Goal: Task Accomplishment & Management: Complete application form

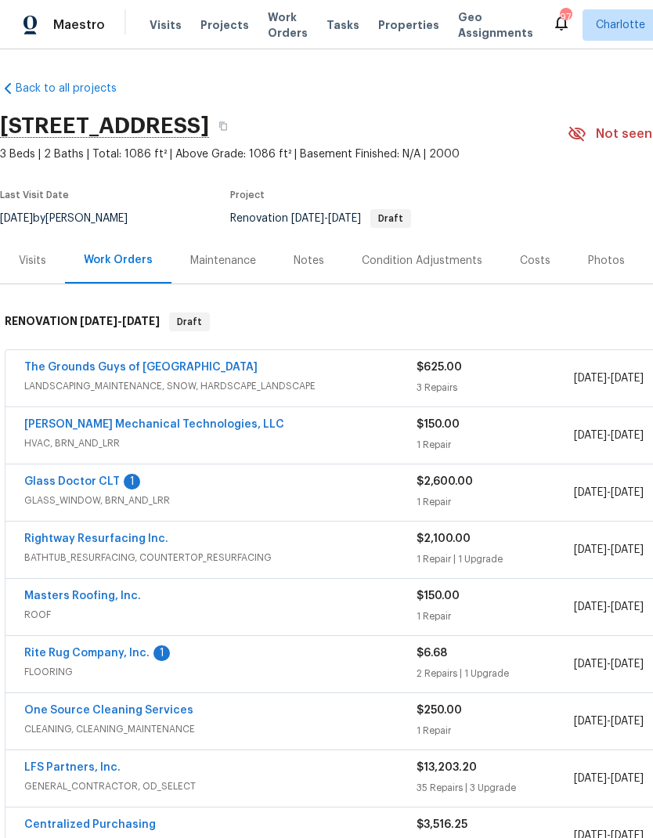
click at [46, 482] on link "Glass Doctor CLT" at bounding box center [72, 481] width 96 height 11
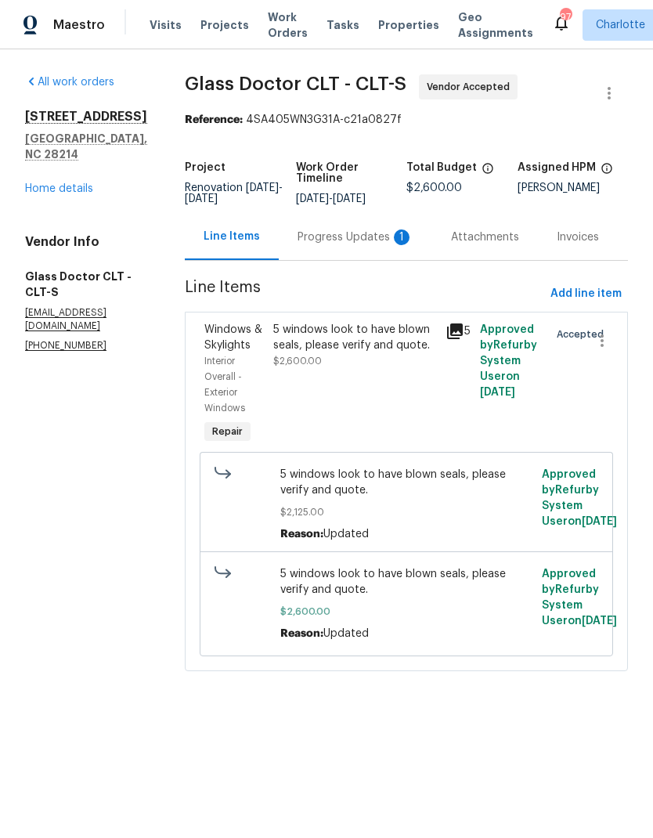
click at [357, 260] on div "Progress Updates 1" at bounding box center [355, 237] width 153 height 46
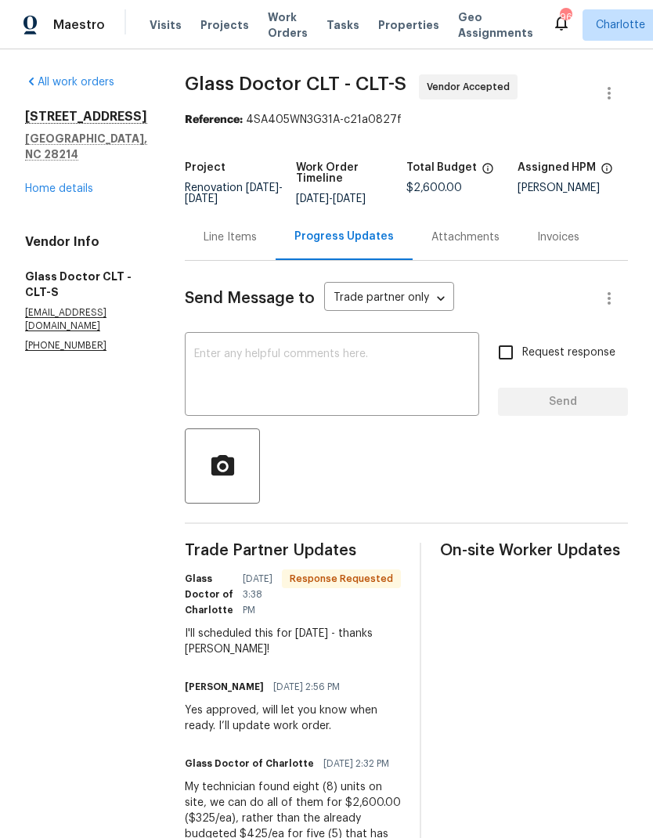
click at [435, 363] on textarea at bounding box center [332, 376] width 276 height 55
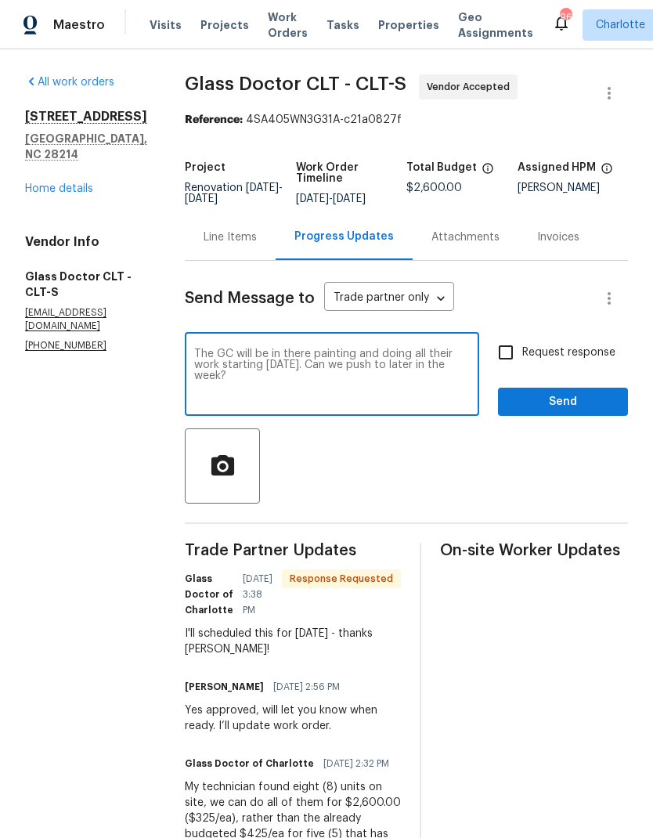
type textarea "The GC will be in there painting and doing all their work starting [DATE]. Can …"
click at [510, 355] on input "Request response" at bounding box center [505, 352] width 33 height 33
checkbox input "true"
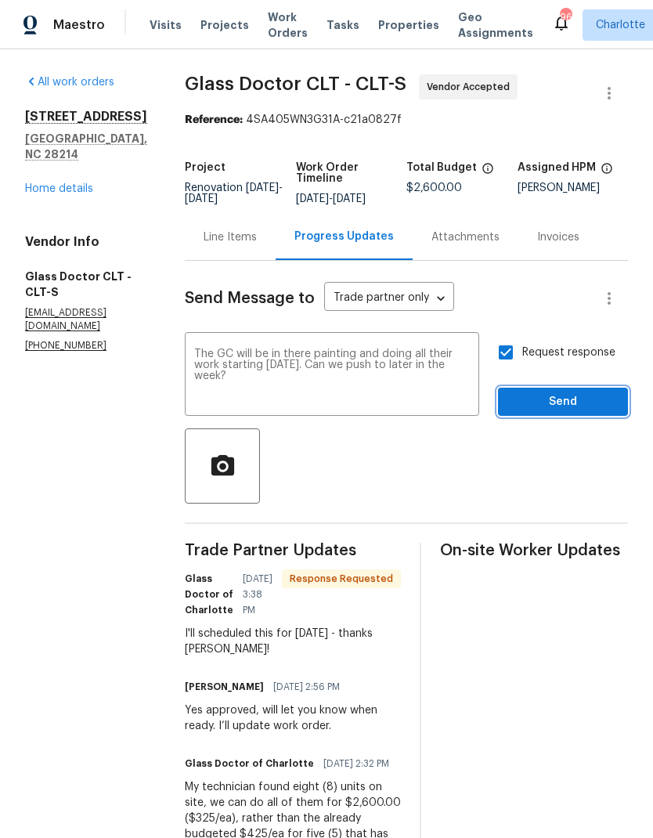
click at [569, 403] on span "Send" at bounding box center [563, 402] width 105 height 20
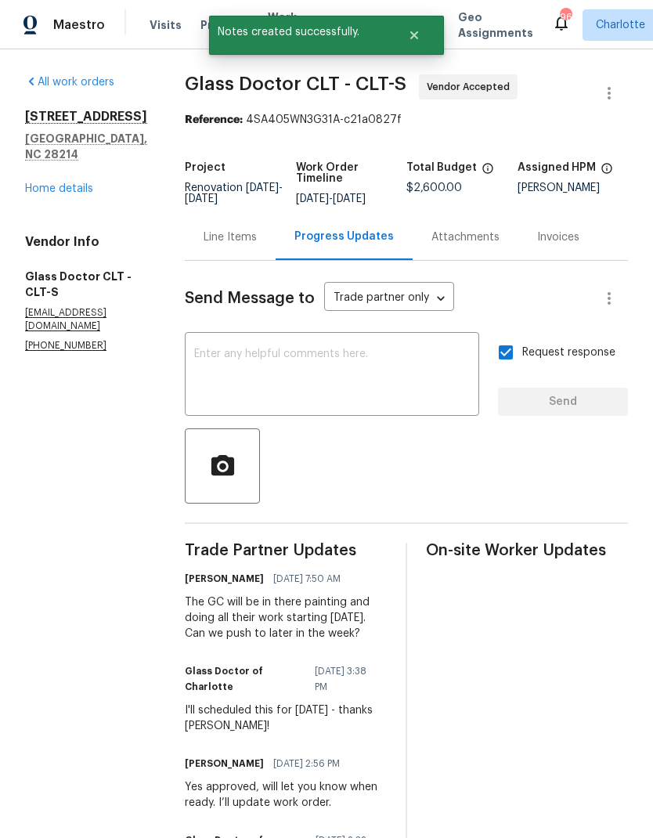
click at [38, 194] on link "Home details" at bounding box center [59, 188] width 68 height 11
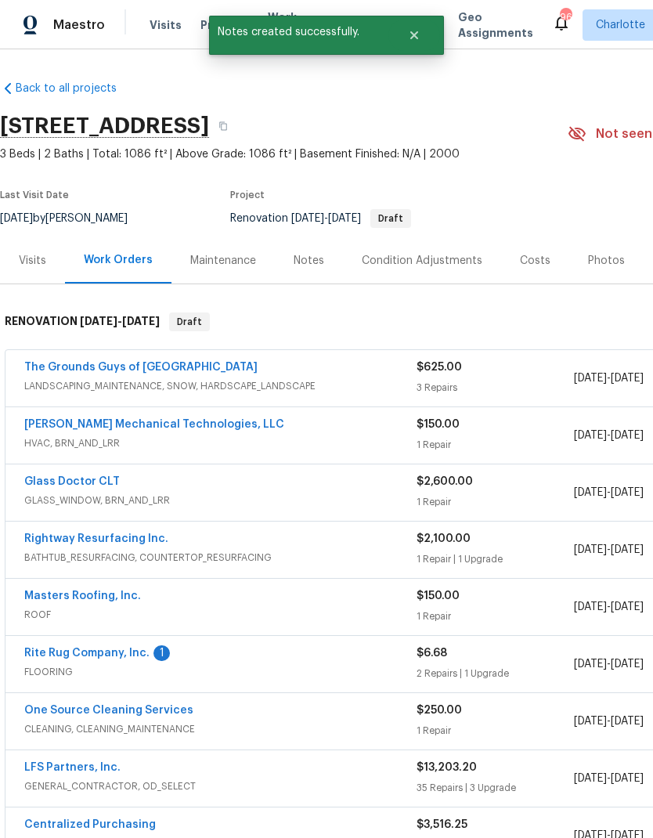
click at [40, 648] on link "Rite Rug Company, Inc." at bounding box center [86, 653] width 125 height 11
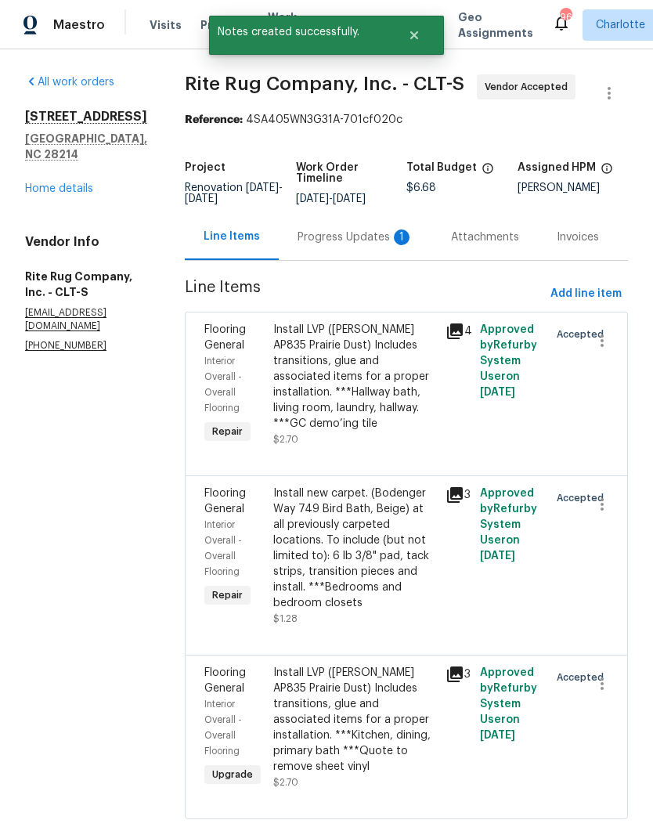
click at [353, 245] on div "Progress Updates 1" at bounding box center [356, 237] width 116 height 16
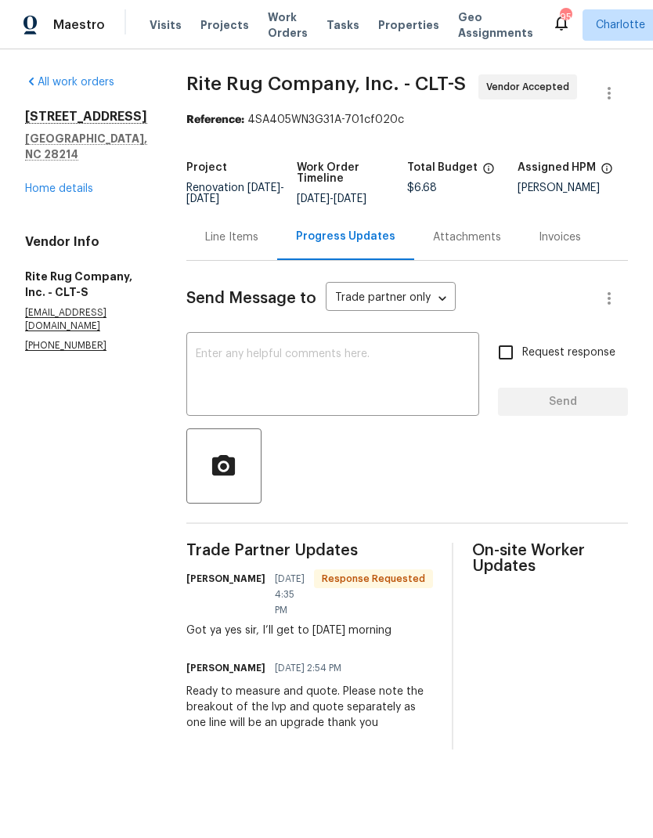
click at [428, 373] on textarea at bounding box center [333, 376] width 274 height 55
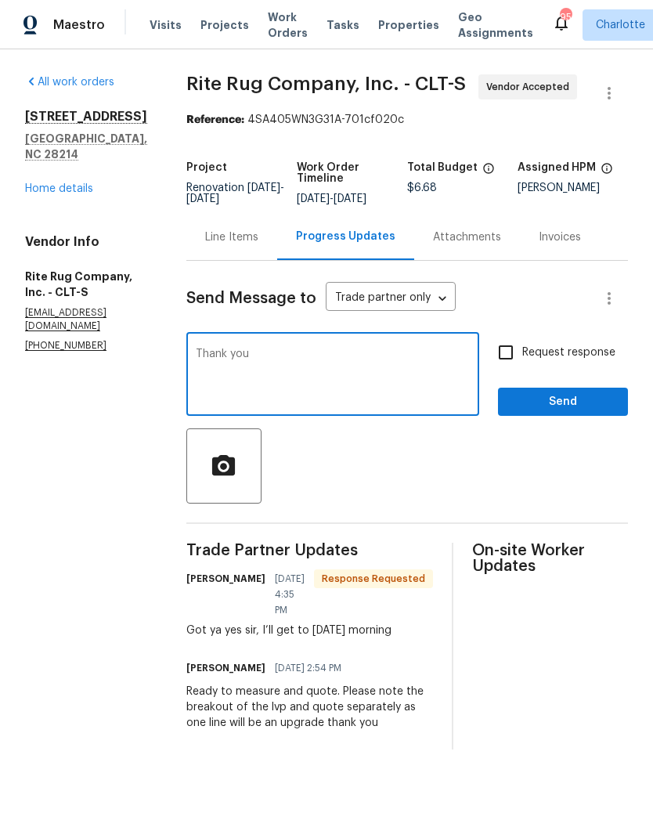
type textarea "Thank you"
click at [551, 412] on span "Send" at bounding box center [563, 402] width 105 height 20
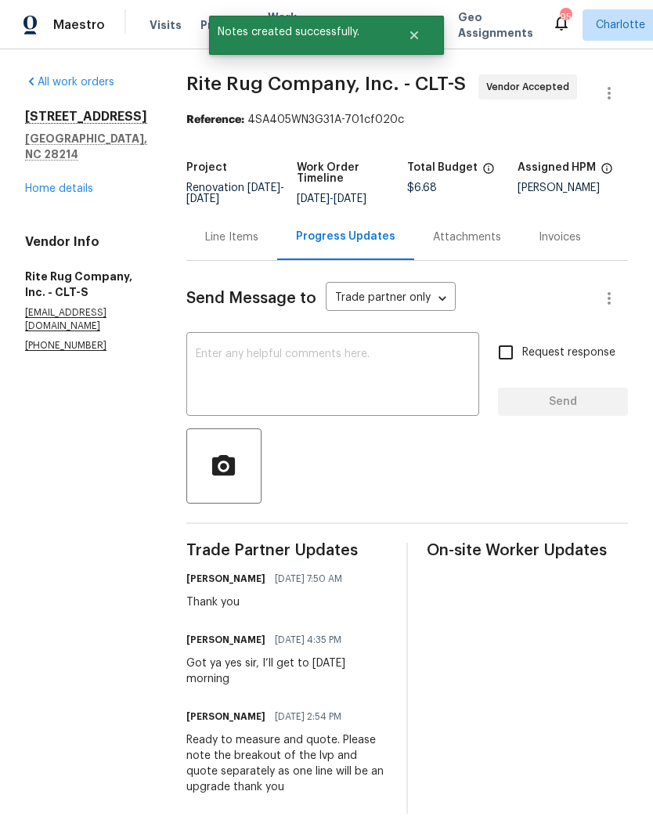
click at [79, 183] on link "Home details" at bounding box center [59, 188] width 68 height 11
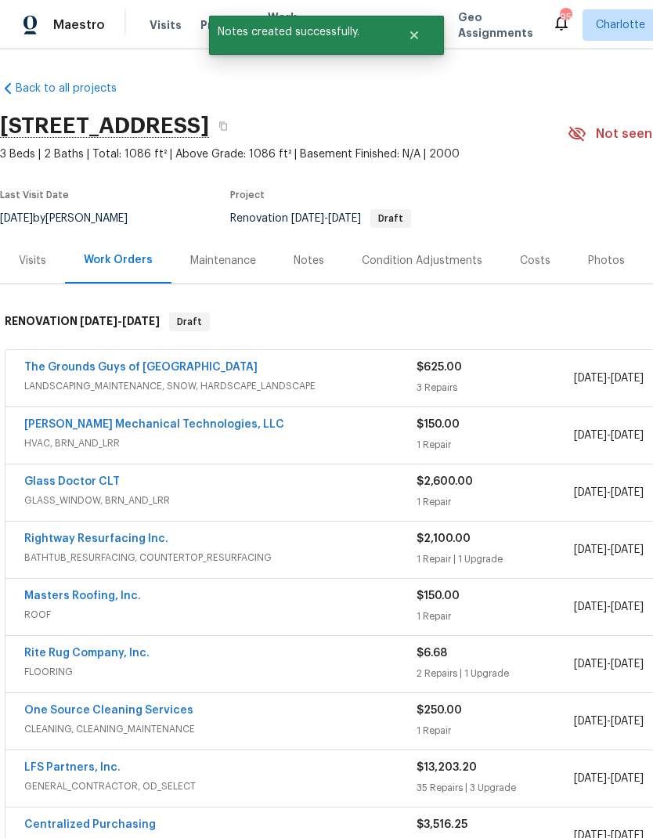
click at [200, 20] on span "Projects" at bounding box center [224, 25] width 49 height 16
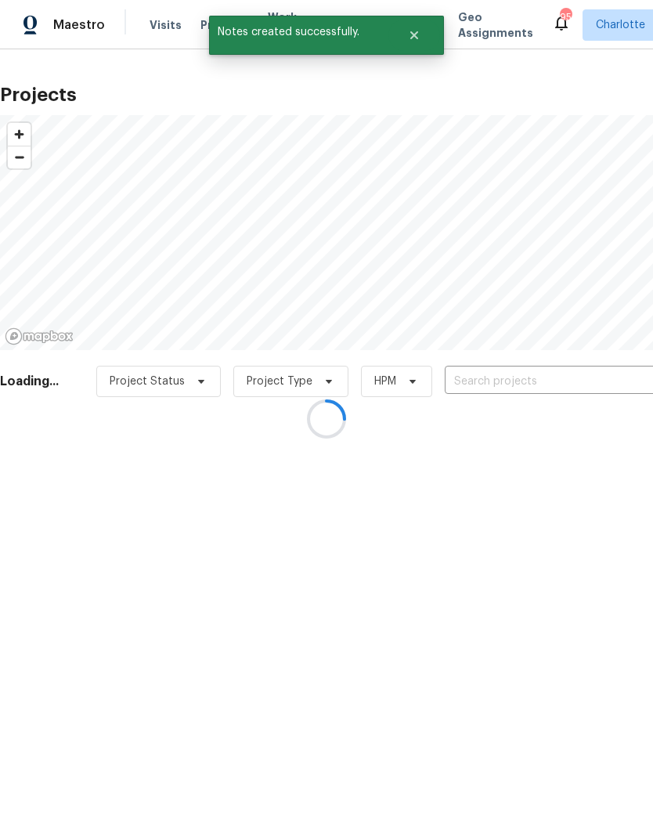
click at [501, 384] on div at bounding box center [326, 419] width 653 height 838
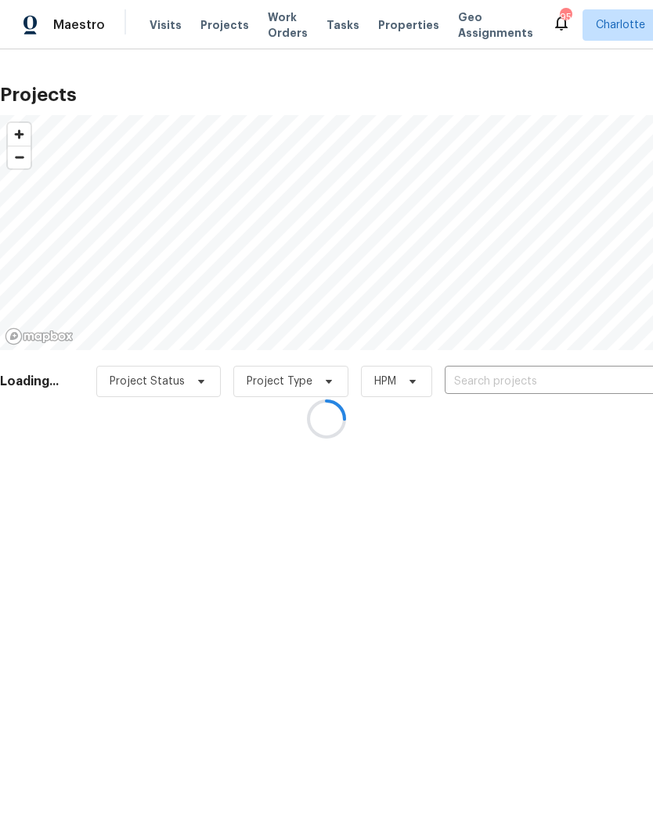
click at [595, 379] on div at bounding box center [326, 419] width 653 height 838
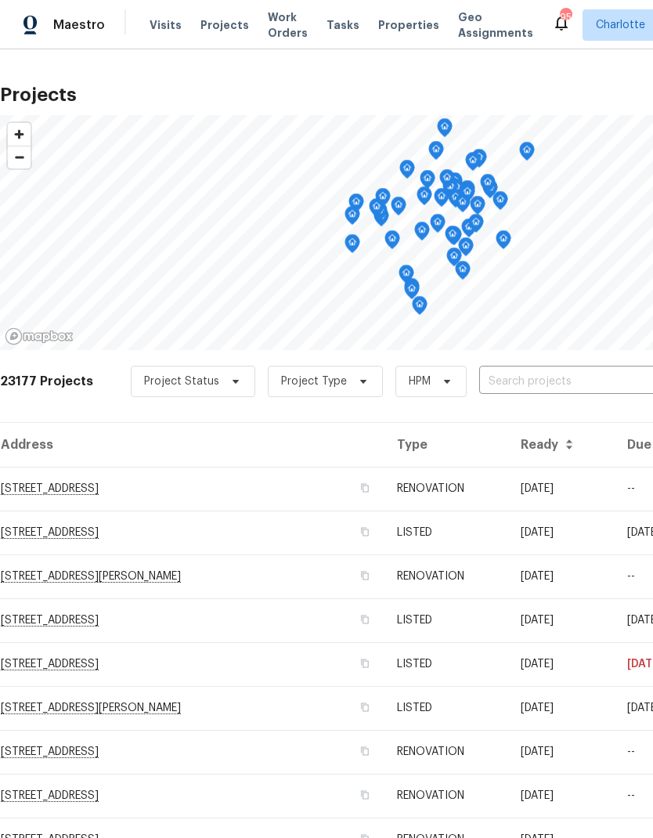
click at [585, 378] on input "text" at bounding box center [568, 382] width 179 height 24
type input "464 su"
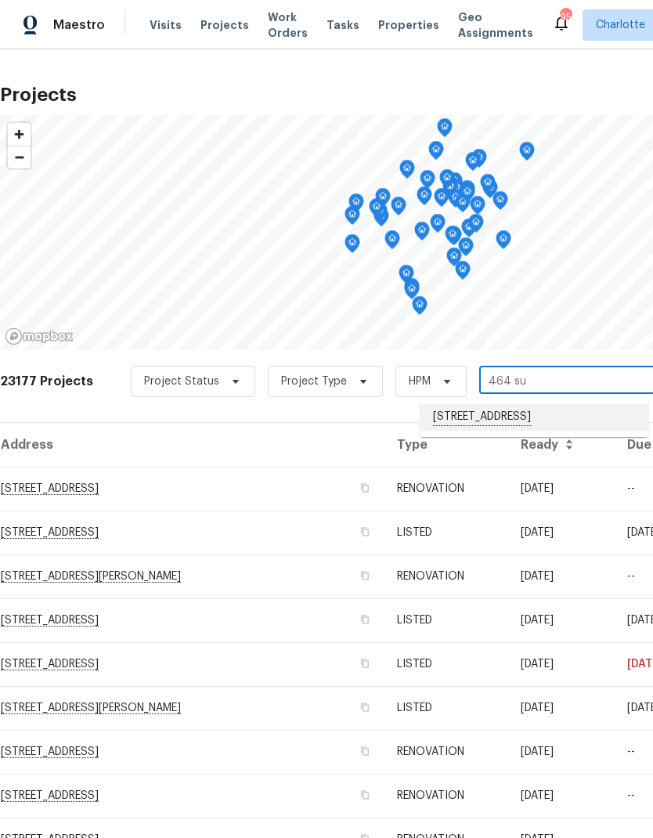
click at [580, 411] on li "[STREET_ADDRESS]" at bounding box center [535, 417] width 228 height 27
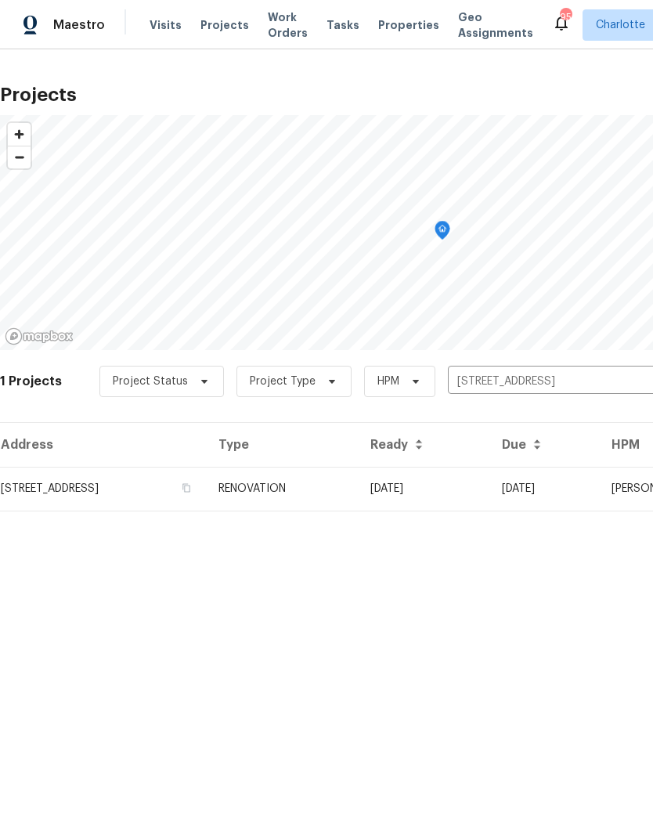
click at [489, 486] on td "[DATE]" at bounding box center [424, 489] width 132 height 44
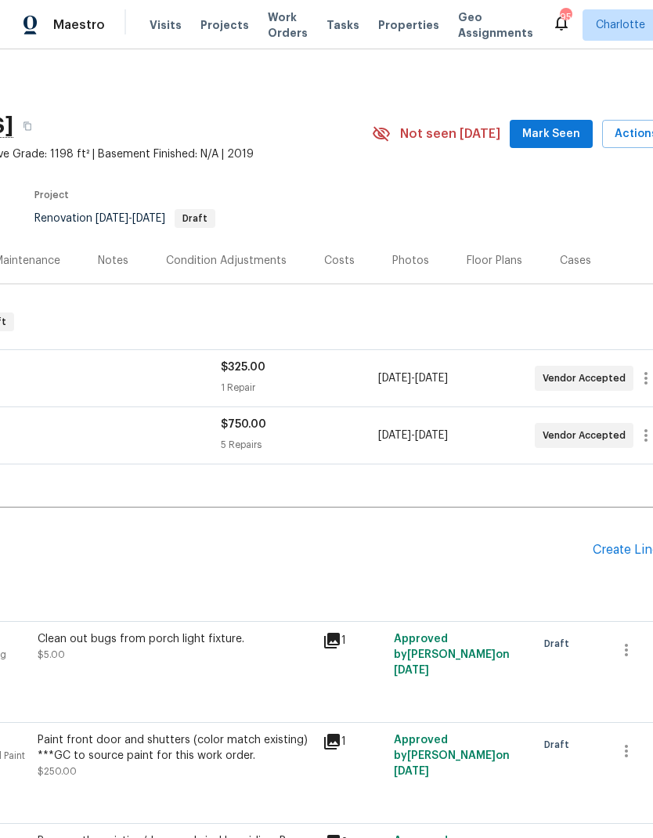
scroll to position [0, 199]
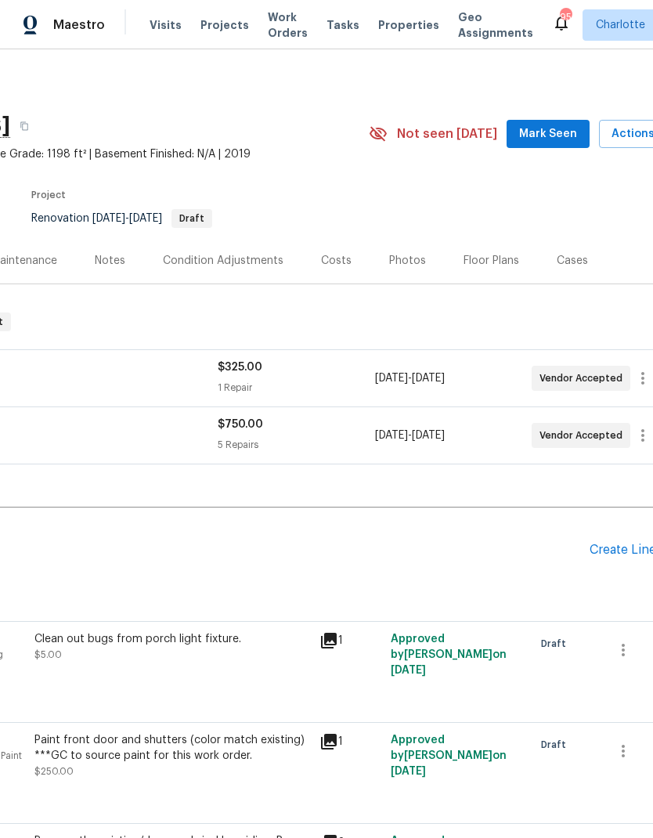
click at [574, 135] on span "Mark Seen" at bounding box center [548, 135] width 58 height 20
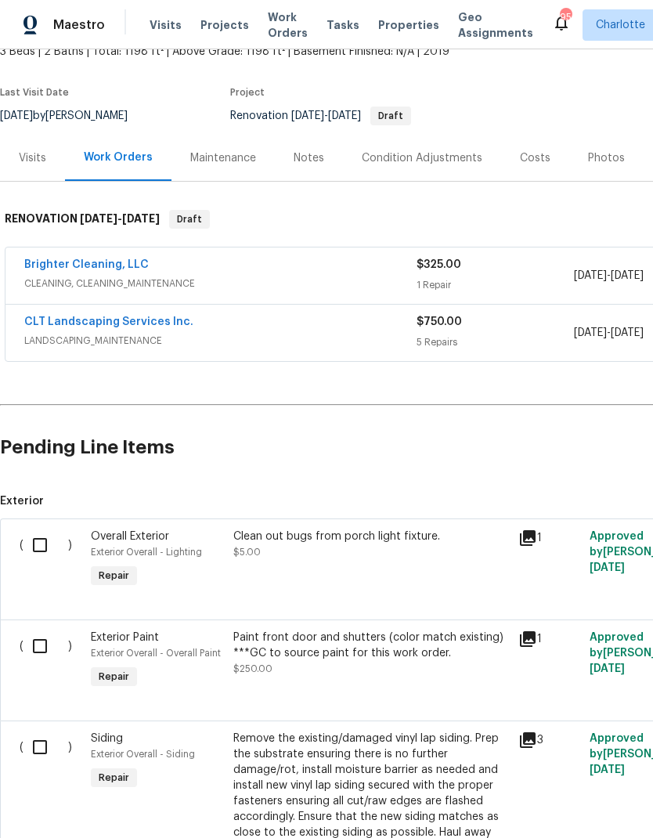
scroll to position [103, 0]
click at [38, 544] on input "checkbox" at bounding box center [45, 544] width 45 height 33
checkbox input "true"
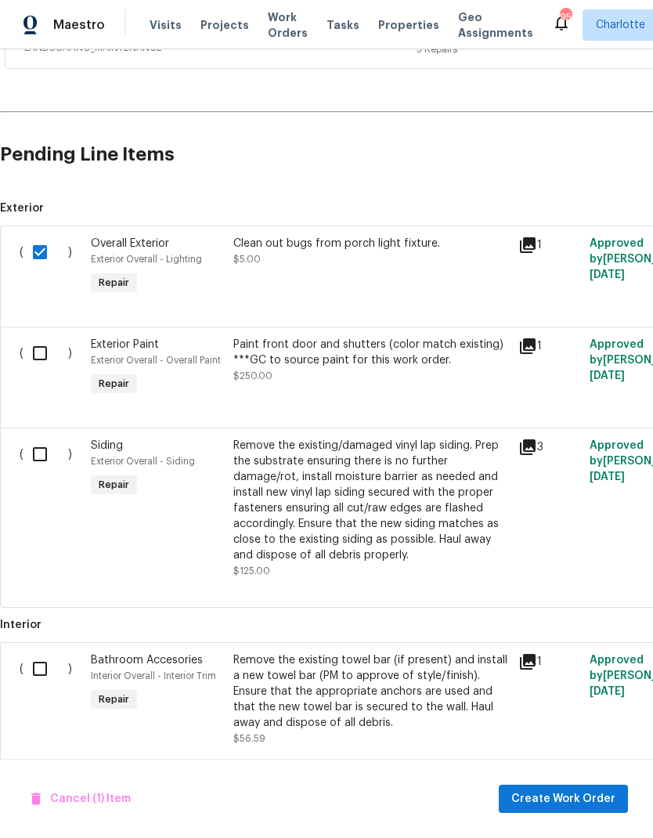
scroll to position [395, 0]
click at [38, 352] on input "checkbox" at bounding box center [45, 354] width 45 height 33
checkbox input "true"
click at [37, 457] on input "checkbox" at bounding box center [45, 455] width 45 height 33
checkbox input "true"
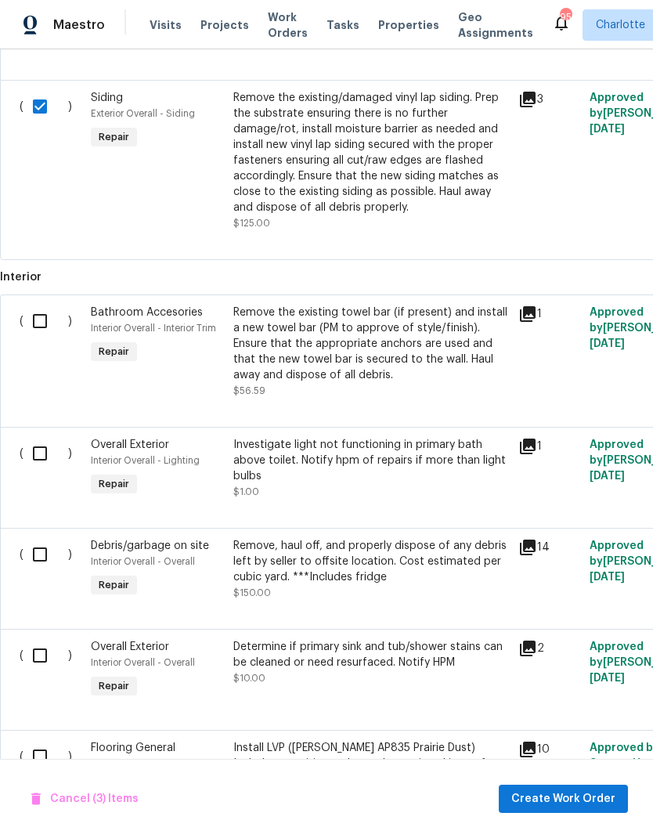
scroll to position [744, 0]
click at [38, 321] on input "checkbox" at bounding box center [45, 320] width 45 height 33
checkbox input "true"
click at [33, 460] on input "checkbox" at bounding box center [45, 452] width 45 height 33
checkbox input "true"
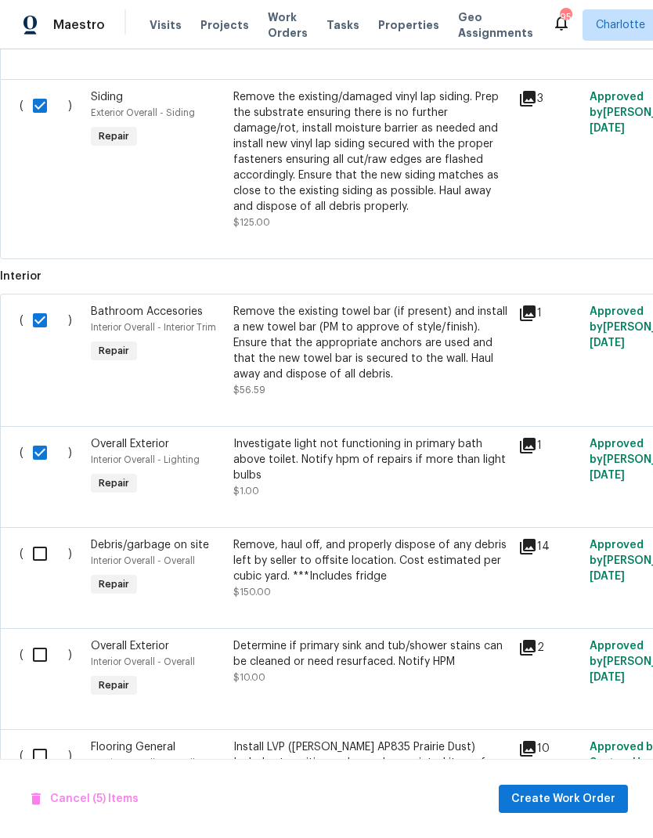
click at [32, 548] on input "checkbox" at bounding box center [45, 553] width 45 height 33
checkbox input "true"
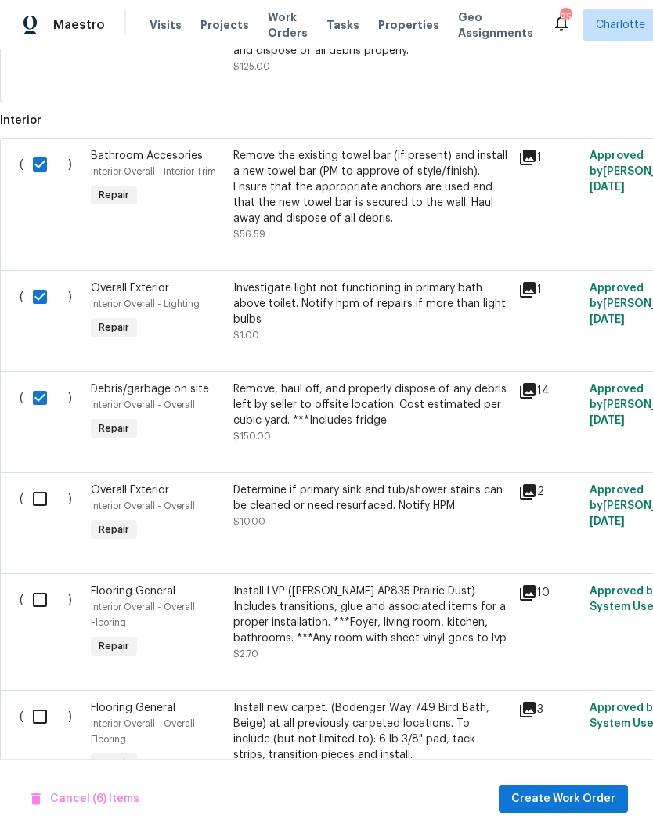
scroll to position [900, 0]
click at [40, 499] on input "checkbox" at bounding box center [45, 498] width 45 height 33
checkbox input "true"
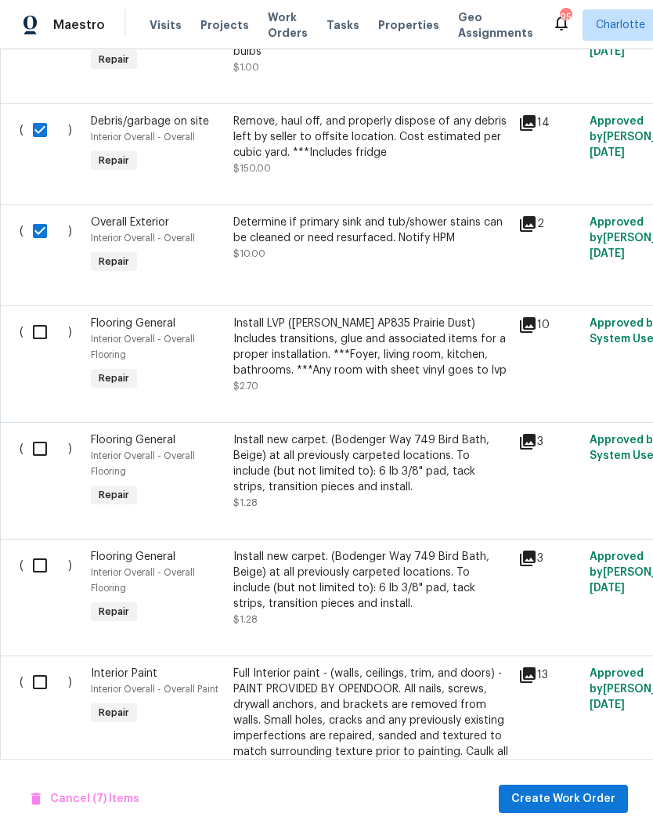
scroll to position [1205, 0]
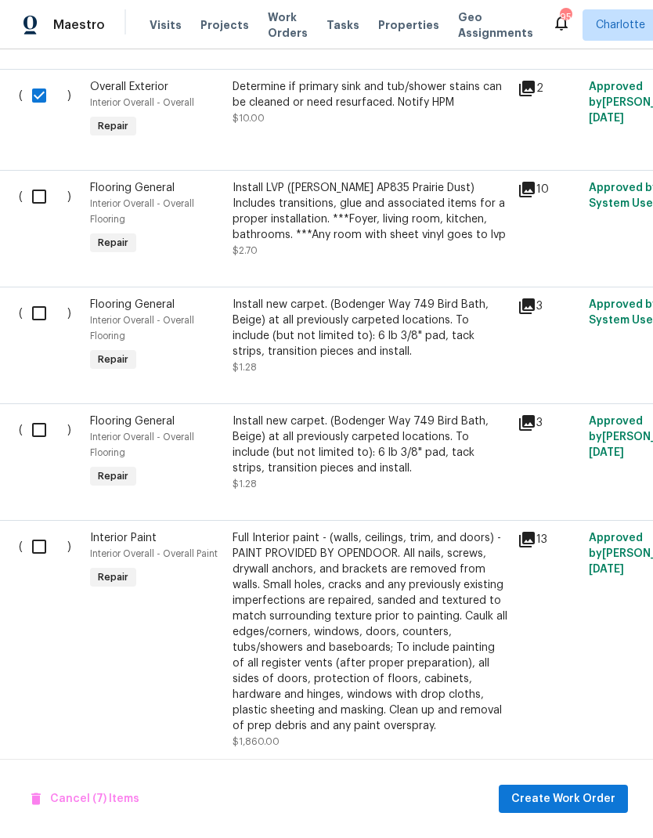
click at [30, 554] on input "checkbox" at bounding box center [45, 546] width 45 height 33
checkbox input "true"
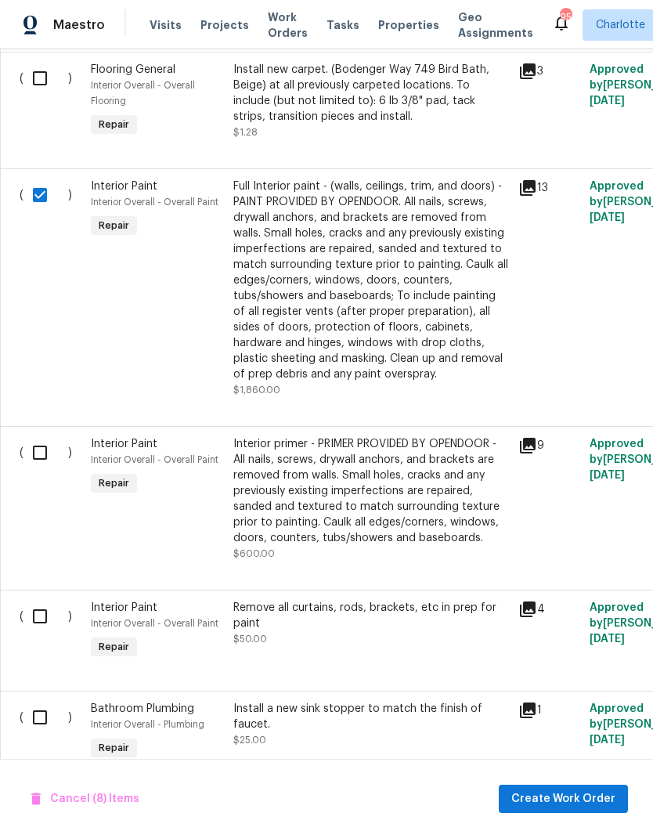
scroll to position [1663, 0]
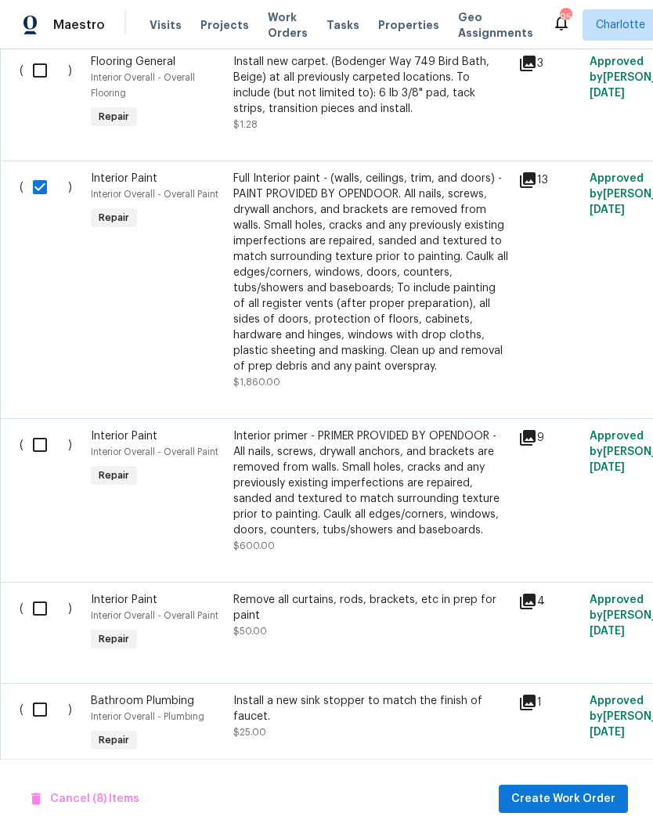
click at [40, 451] on input "checkbox" at bounding box center [45, 444] width 45 height 33
checkbox input "true"
click at [34, 622] on input "checkbox" at bounding box center [45, 608] width 45 height 33
checkbox input "true"
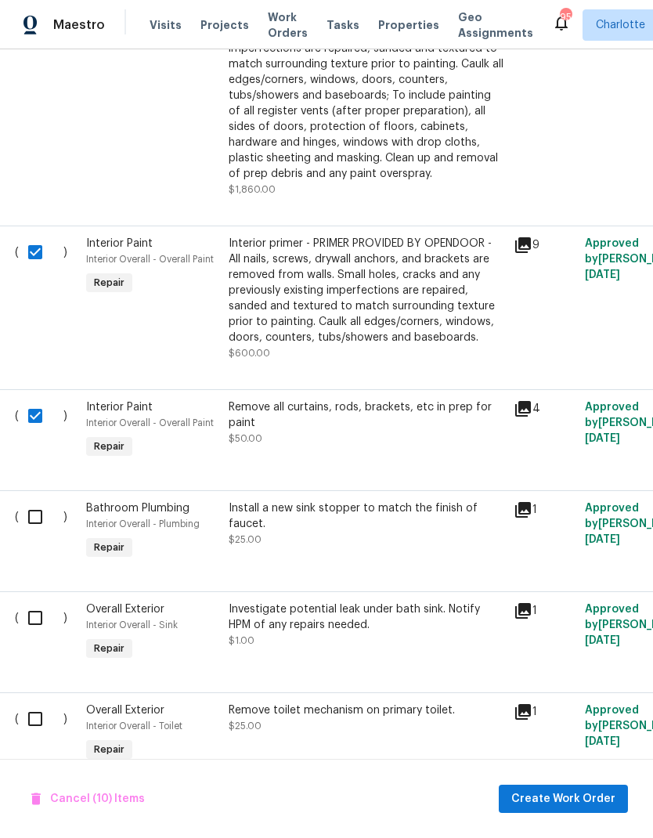
scroll to position [1858, 6]
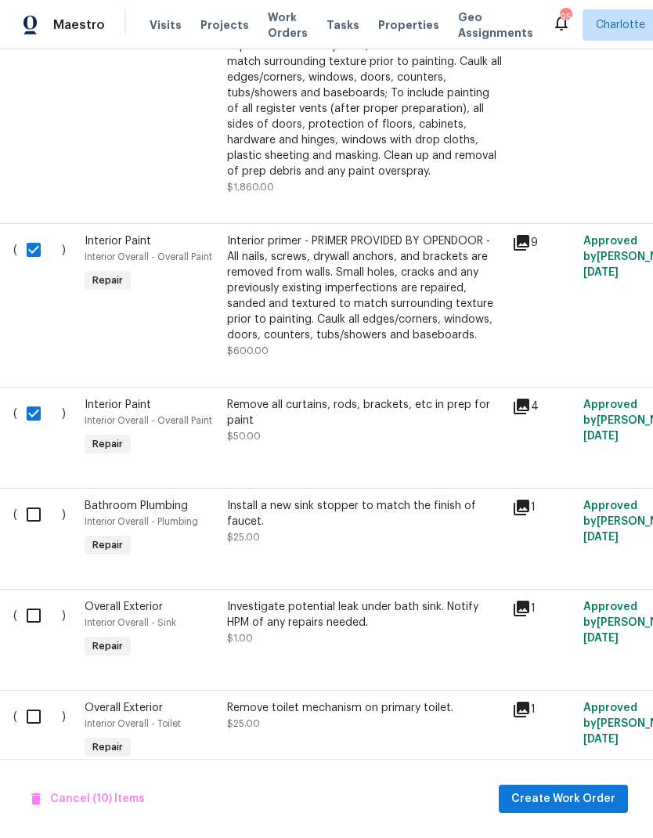
click at [31, 522] on input "checkbox" at bounding box center [39, 514] width 45 height 33
checkbox input "true"
click at [30, 625] on input "checkbox" at bounding box center [39, 615] width 45 height 33
checkbox input "true"
click at [38, 733] on input "checkbox" at bounding box center [39, 716] width 45 height 33
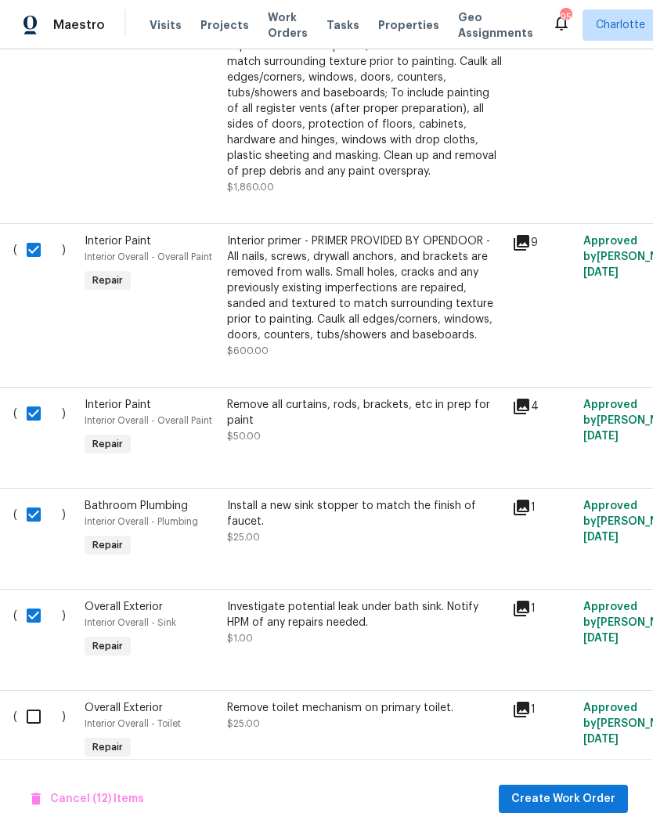
checkbox input "true"
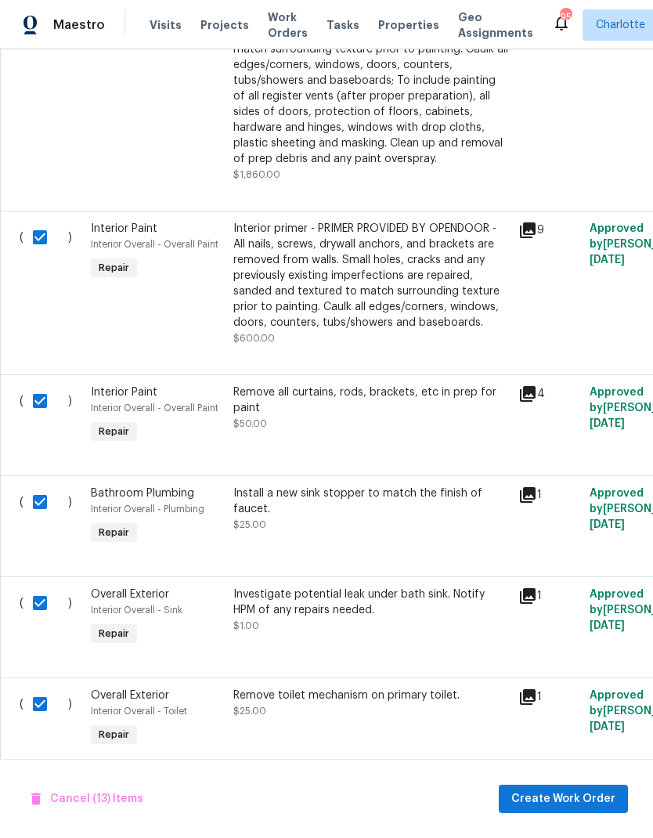
scroll to position [1869, 0]
click at [551, 801] on span "Create Work Order" at bounding box center [563, 799] width 104 height 20
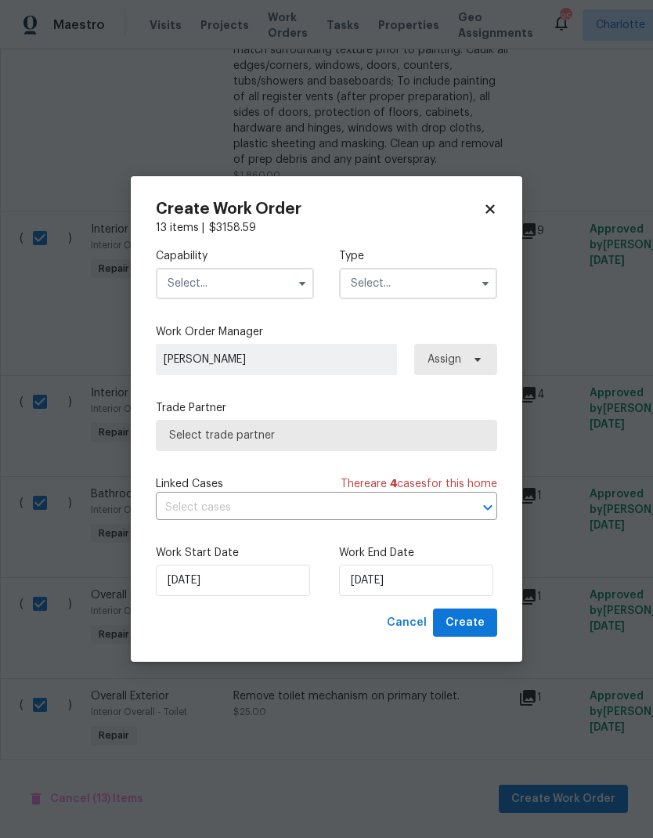
click at [288, 288] on input "text" at bounding box center [235, 283] width 158 height 31
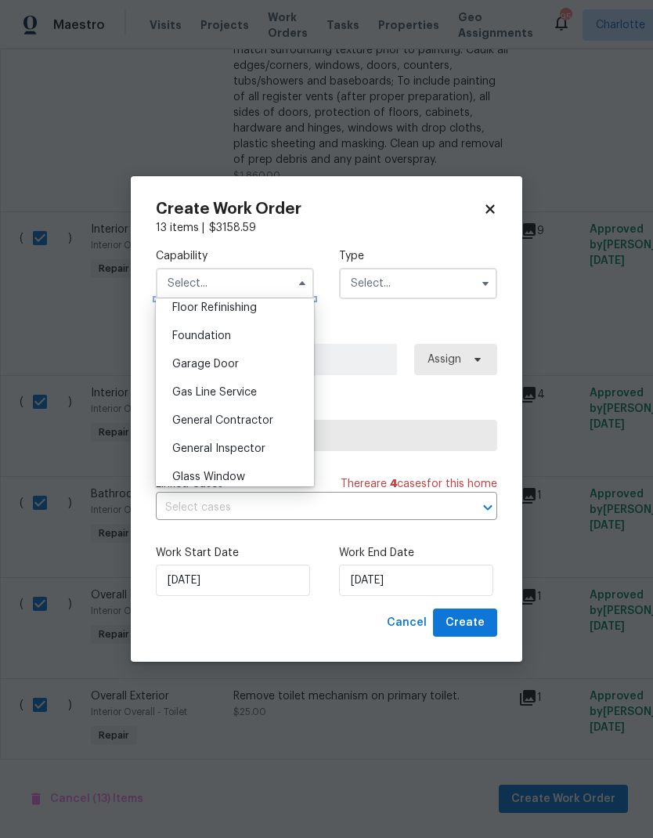
scroll to position [653, 0]
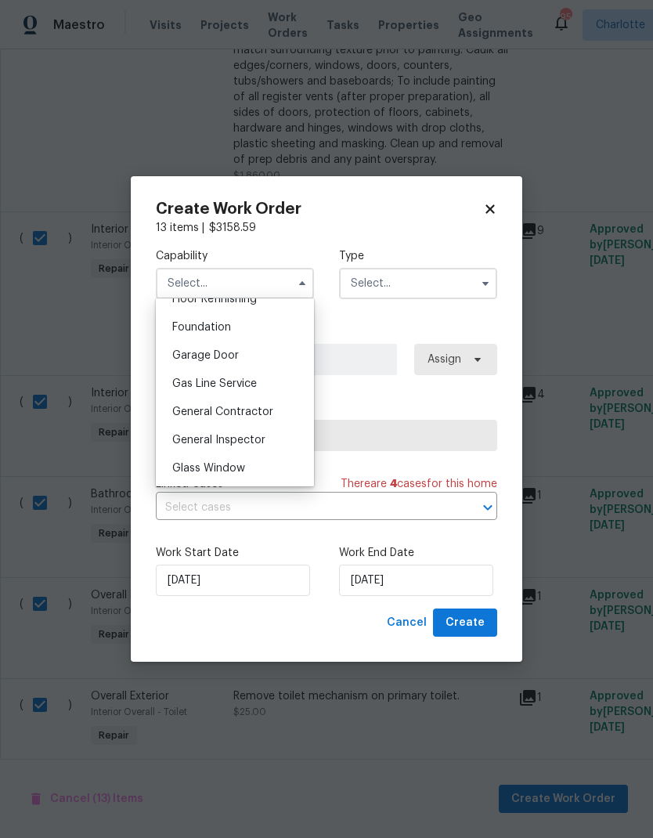
click at [265, 414] on span "General Contractor" at bounding box center [222, 411] width 101 height 11
type input "General Contractor"
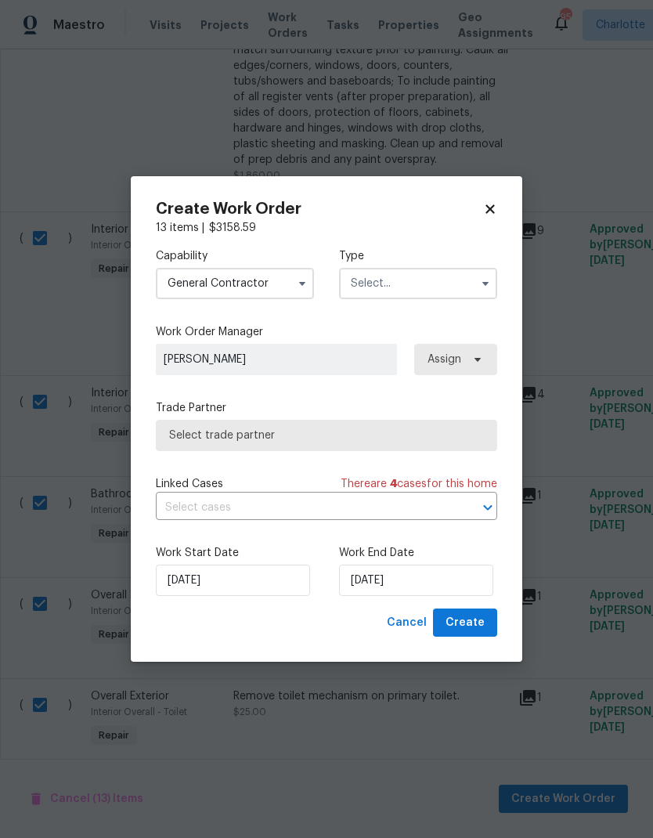
click at [450, 280] on input "text" at bounding box center [418, 283] width 158 height 31
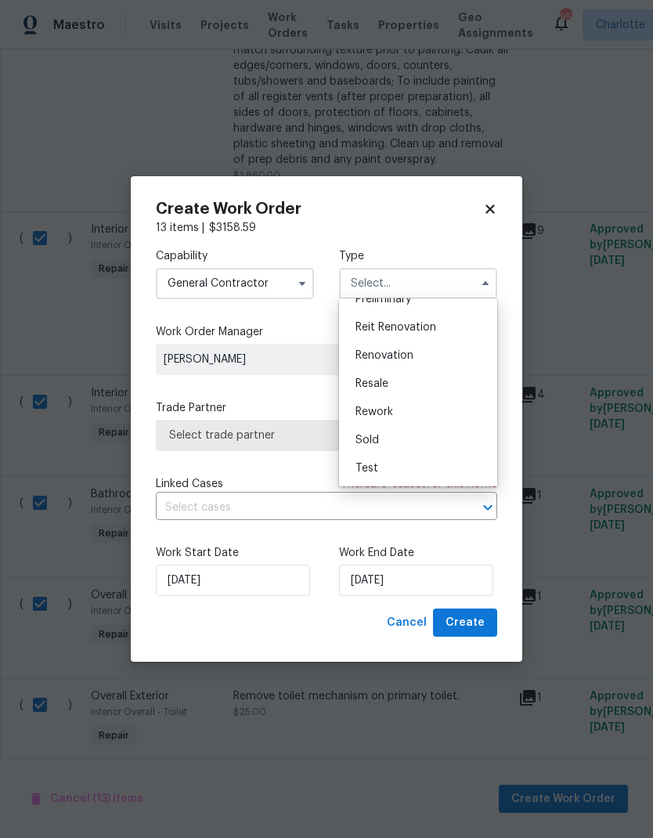
scroll to position [356, 0]
click at [392, 356] on span "Renovation" at bounding box center [385, 355] width 58 height 11
type input "Renovation"
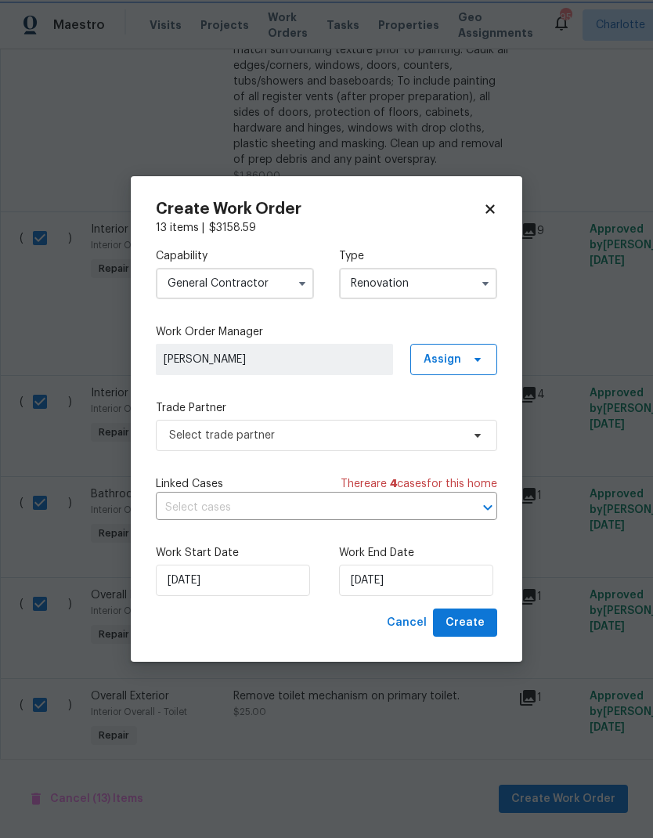
scroll to position [0, 0]
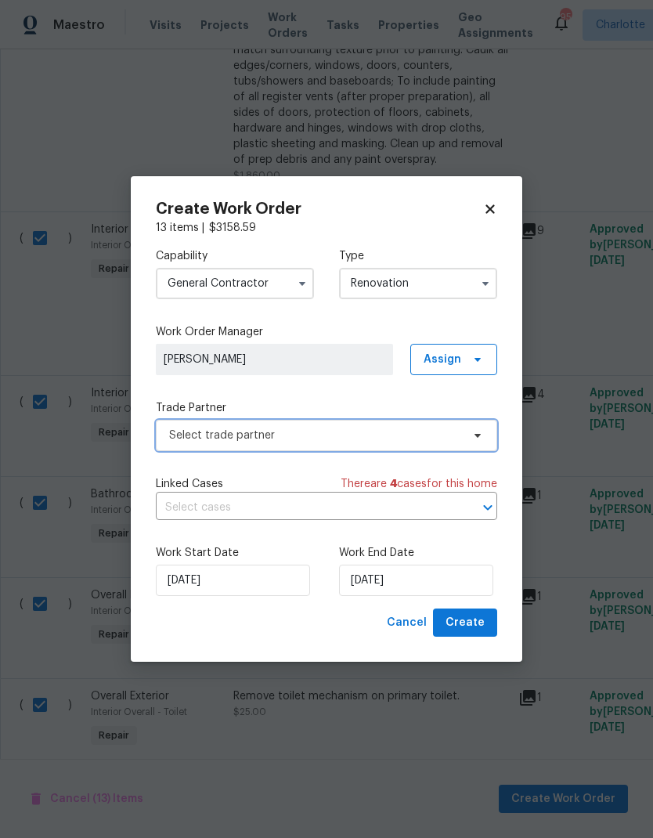
click at [479, 427] on span "Select trade partner" at bounding box center [326, 435] width 341 height 31
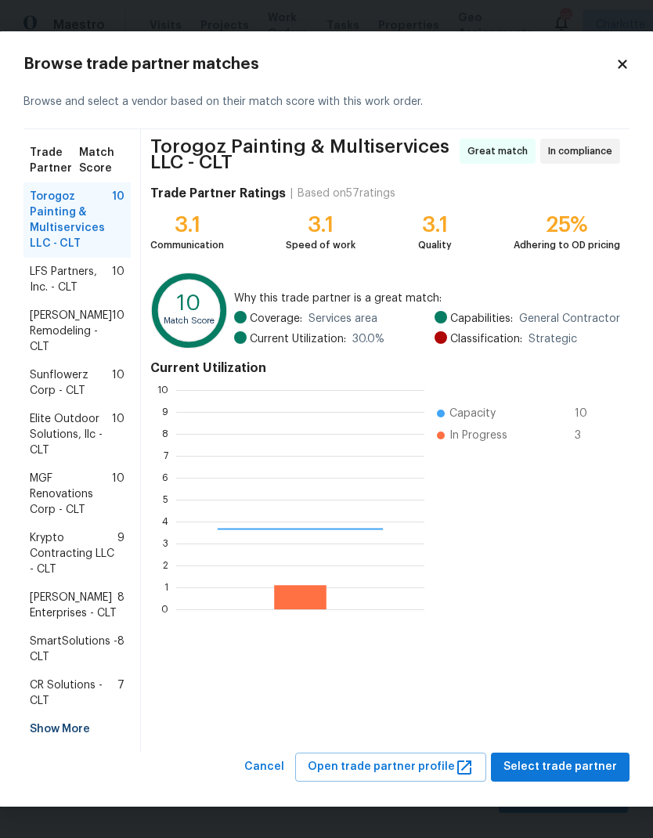
scroll to position [219, 248]
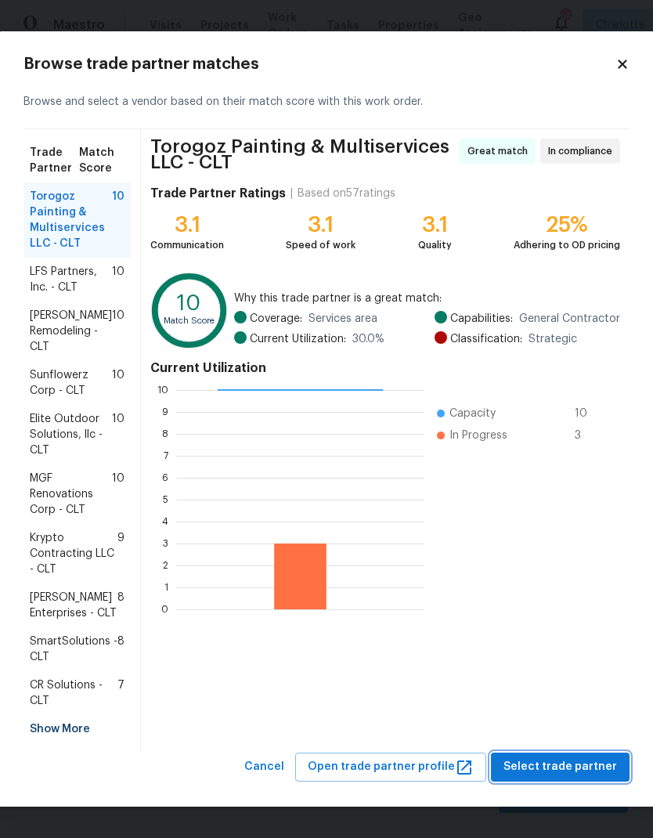
click at [551, 777] on span "Select trade partner" at bounding box center [561, 767] width 114 height 20
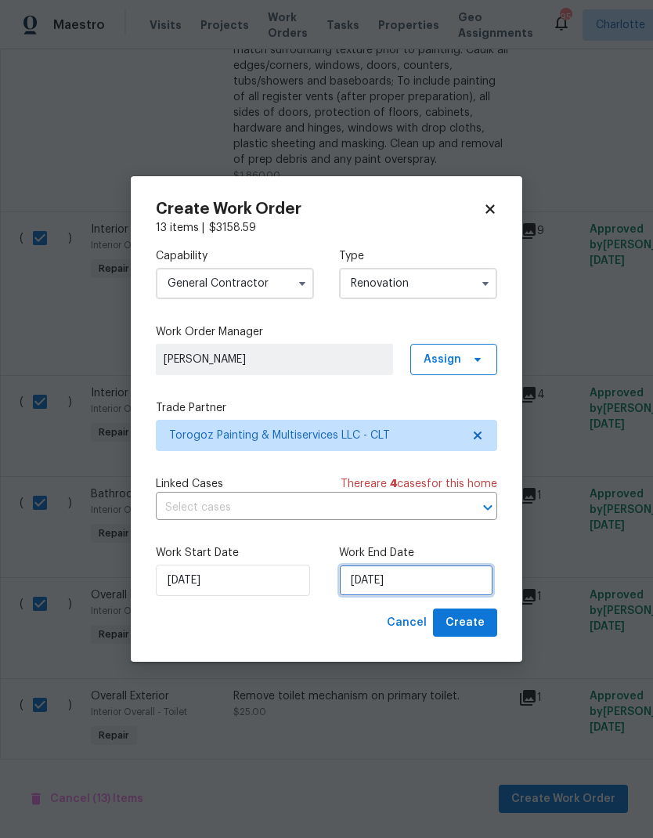
click at [439, 581] on input "[DATE]" at bounding box center [416, 580] width 154 height 31
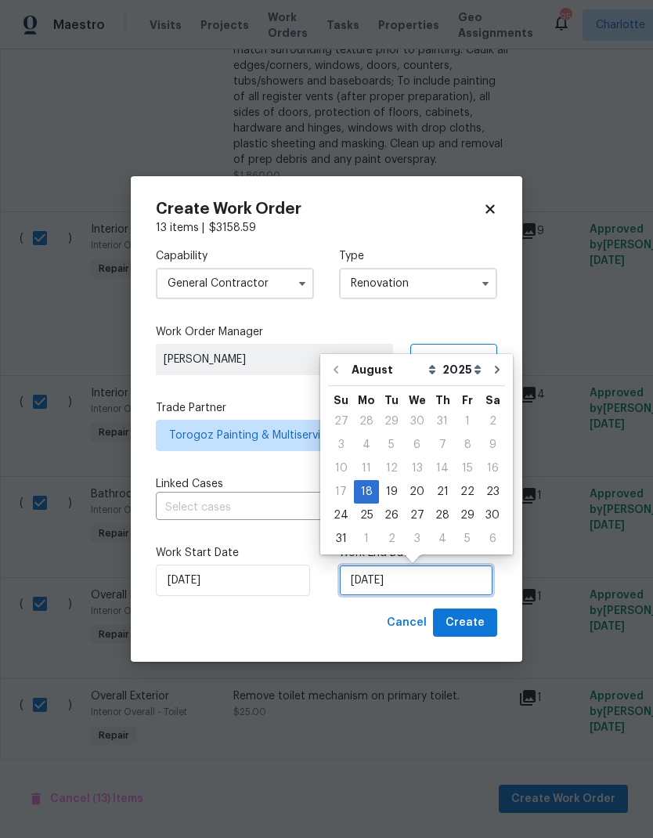
scroll to position [12, 0]
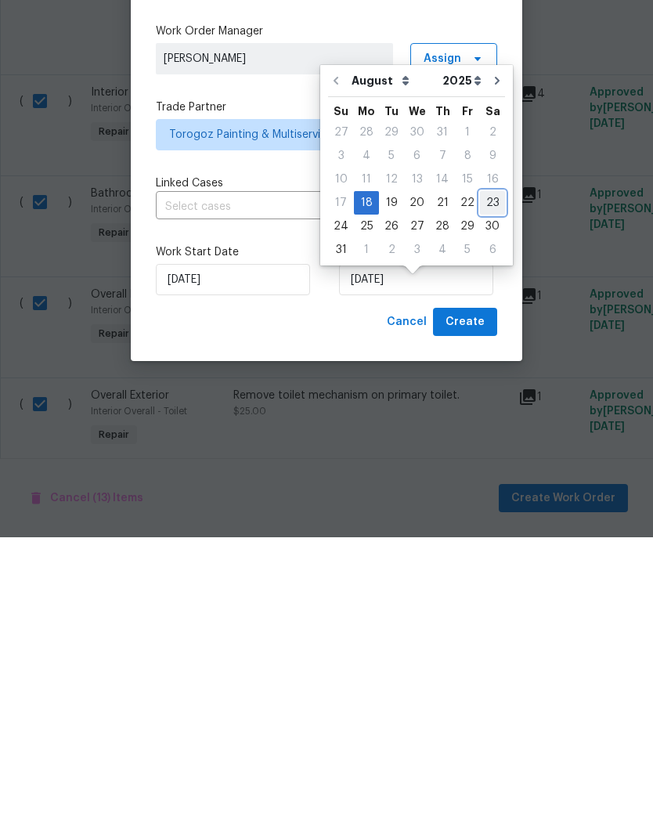
click at [484, 493] on div "23" at bounding box center [492, 504] width 25 height 22
type input "[DATE]"
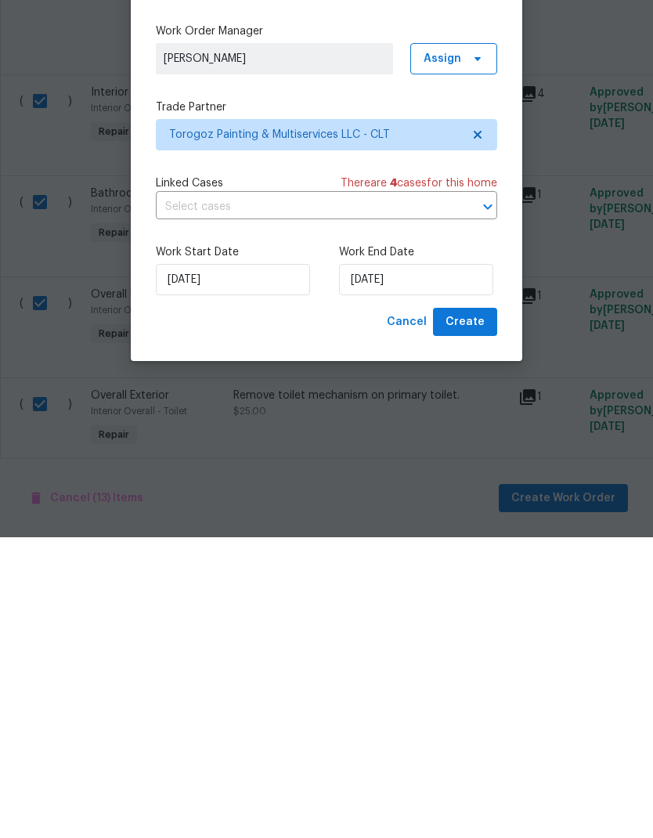
scroll to position [63, 0]
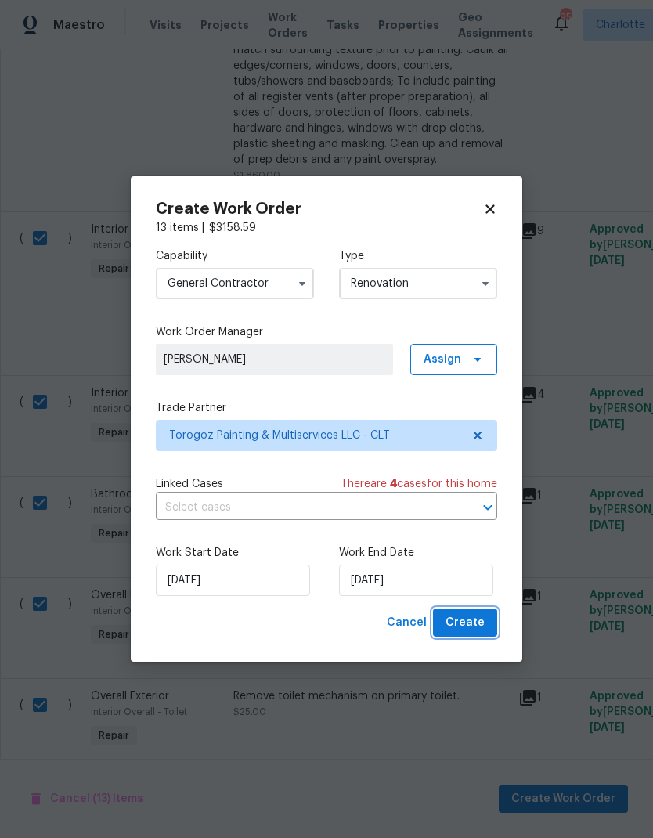
click at [475, 626] on span "Create" at bounding box center [465, 623] width 39 height 20
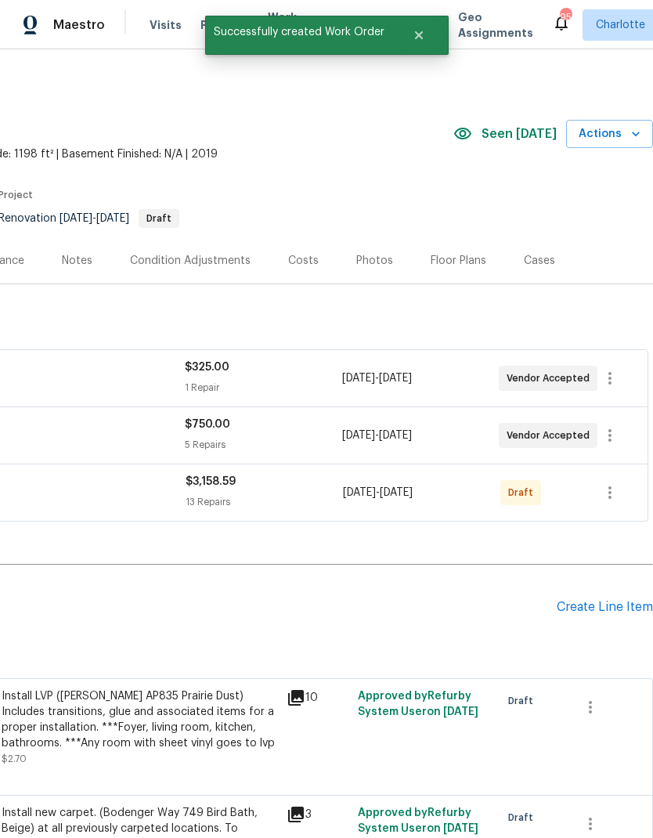
scroll to position [0, 232]
click at [619, 492] on icon "button" at bounding box center [610, 492] width 19 height 19
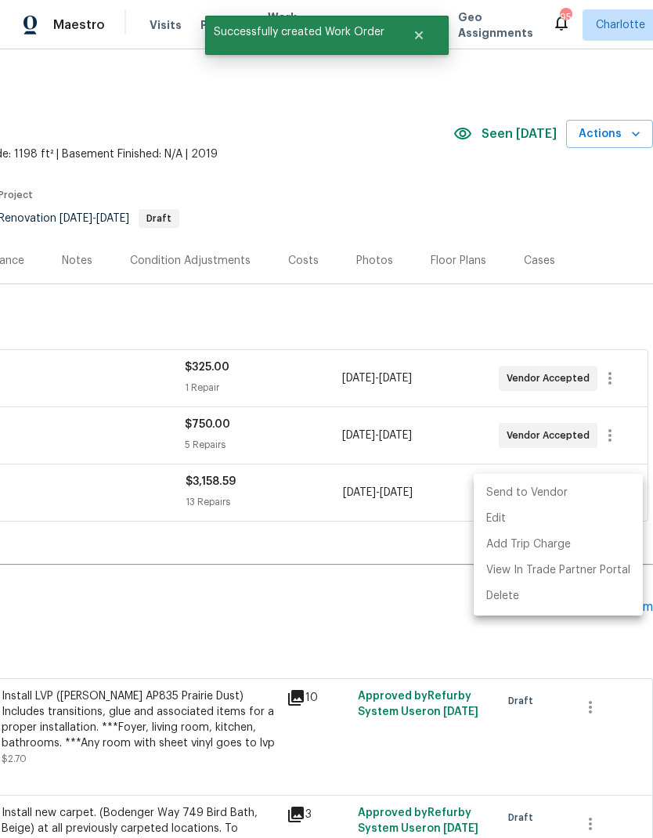
click at [575, 487] on li "Send to Vendor" at bounding box center [558, 493] width 169 height 26
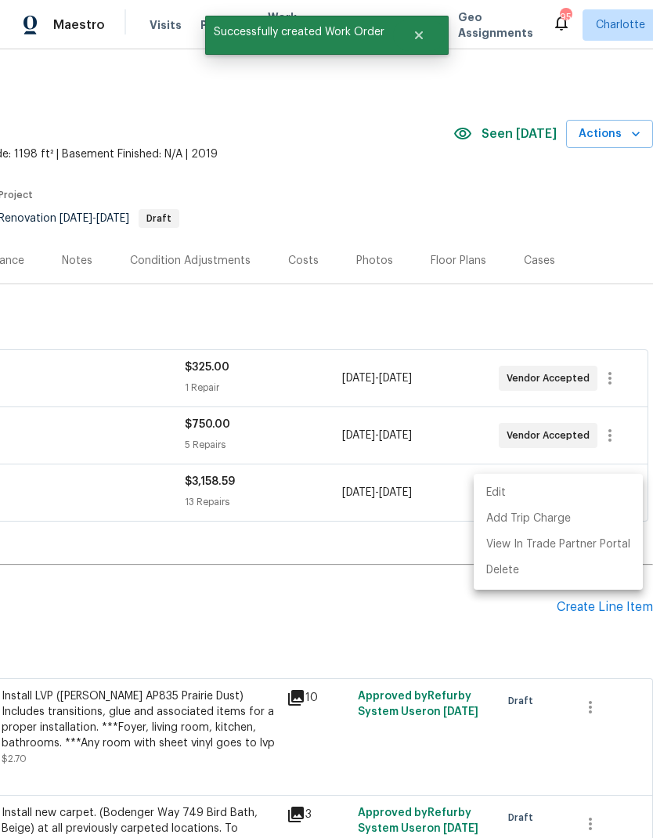
click at [356, 625] on div at bounding box center [326, 419] width 653 height 838
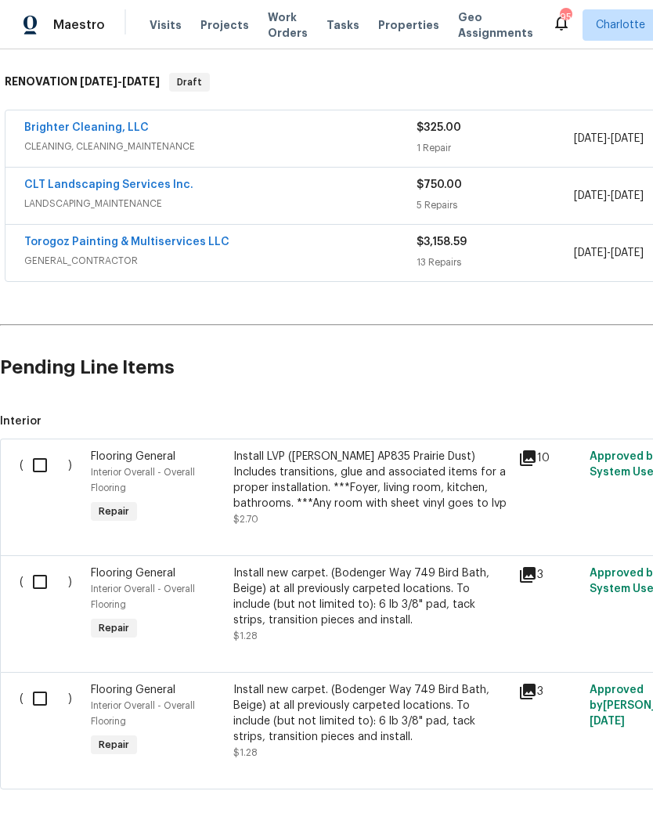
scroll to position [239, 0]
click at [35, 450] on input "checkbox" at bounding box center [45, 466] width 45 height 33
checkbox input "true"
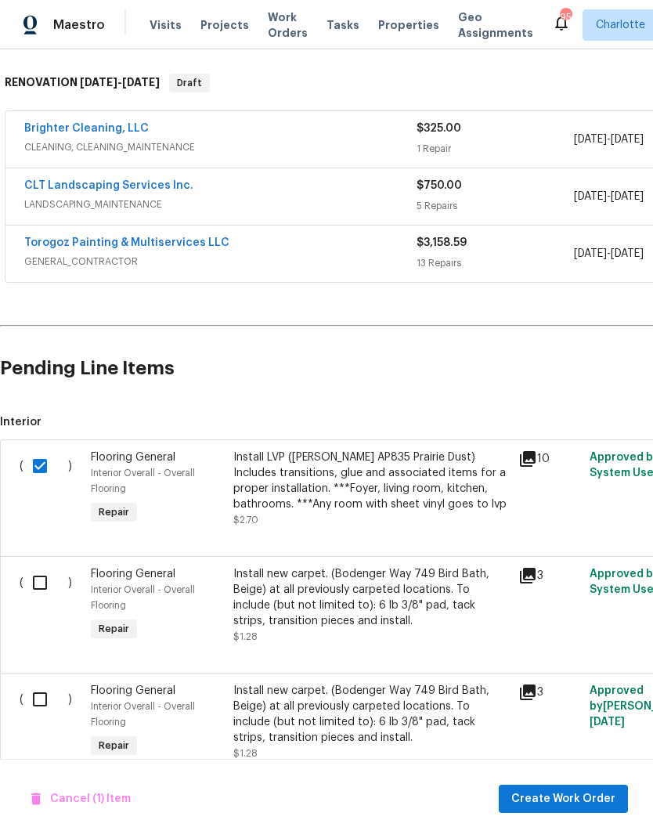
click at [35, 566] on input "checkbox" at bounding box center [45, 582] width 45 height 33
checkbox input "true"
click at [572, 797] on span "Create Work Order" at bounding box center [563, 799] width 104 height 20
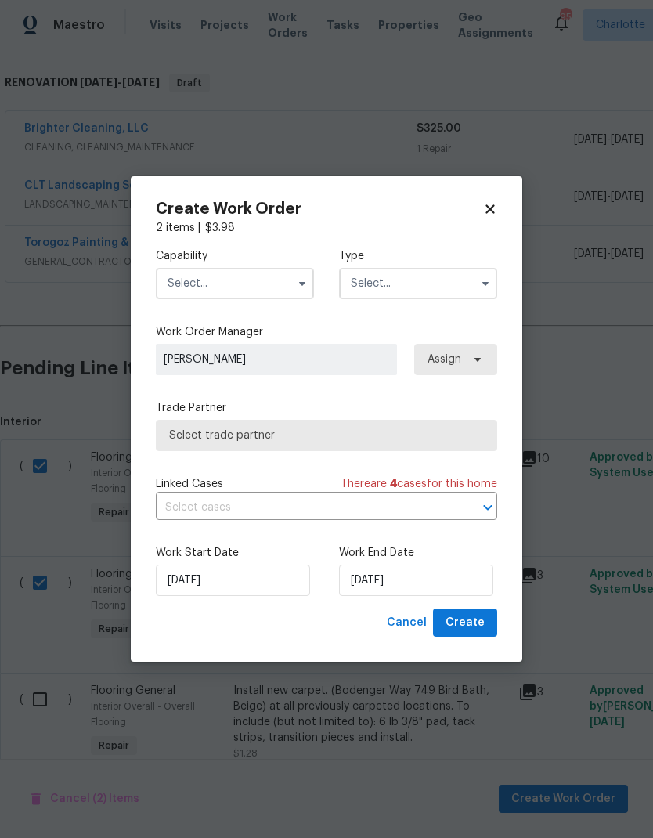
click at [291, 268] on input "text" at bounding box center [235, 283] width 158 height 31
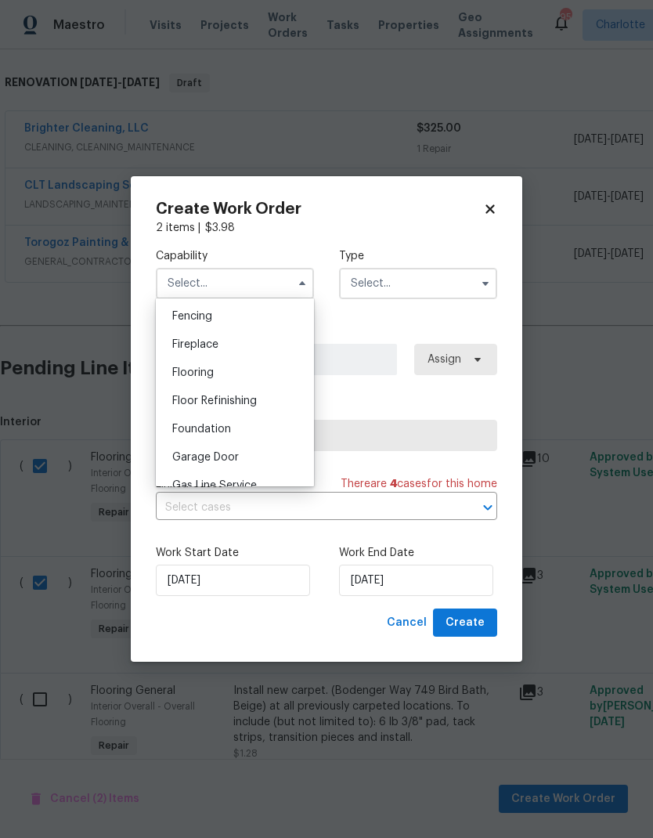
scroll to position [566, 0]
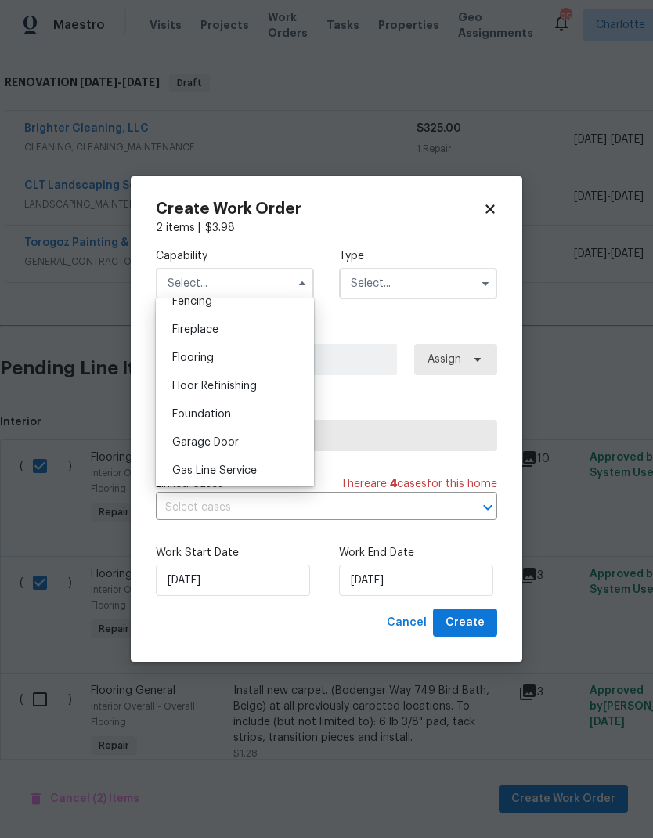
click at [267, 357] on div "Flooring" at bounding box center [235, 358] width 150 height 28
type input "Flooring"
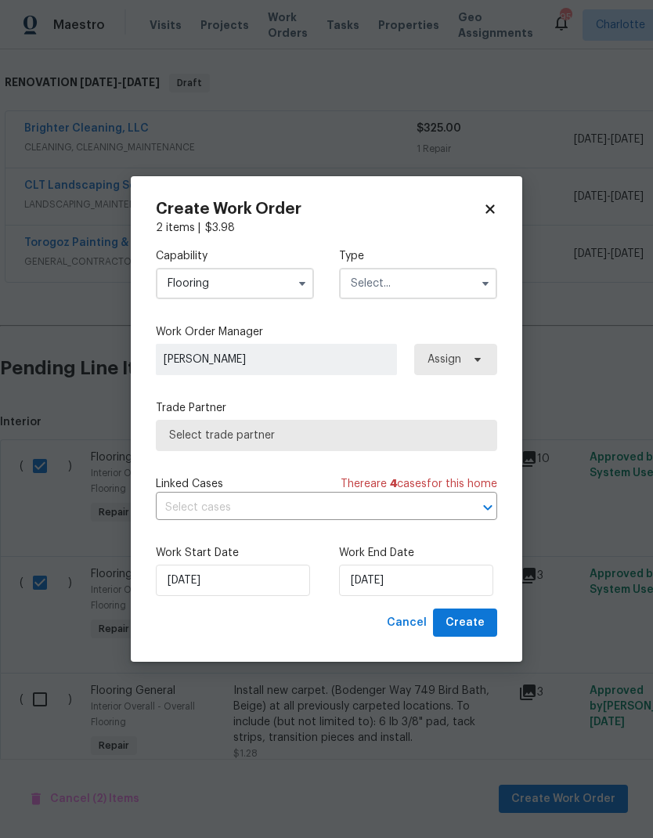
click at [456, 277] on input "text" at bounding box center [418, 283] width 158 height 31
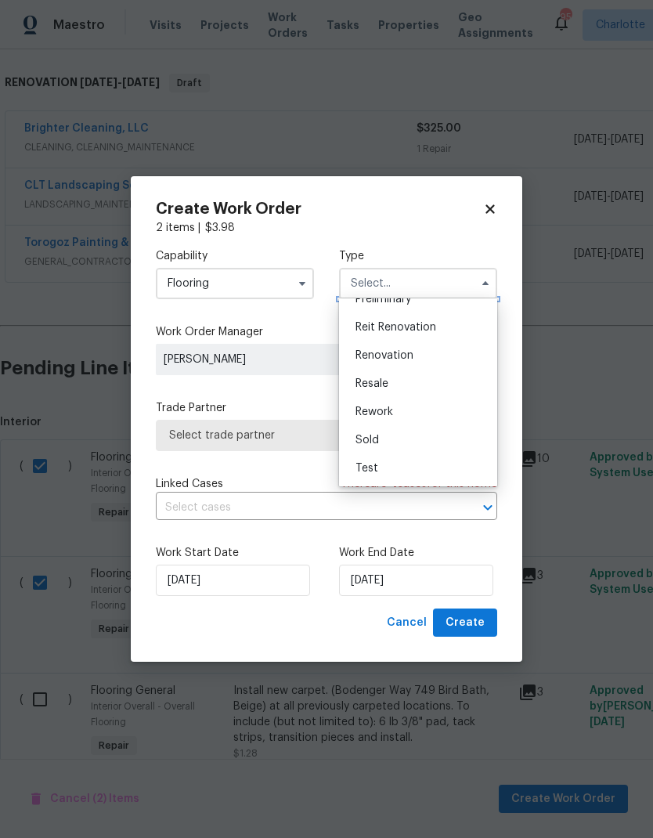
scroll to position [356, 0]
click at [392, 359] on span "Renovation" at bounding box center [385, 355] width 58 height 11
type input "Renovation"
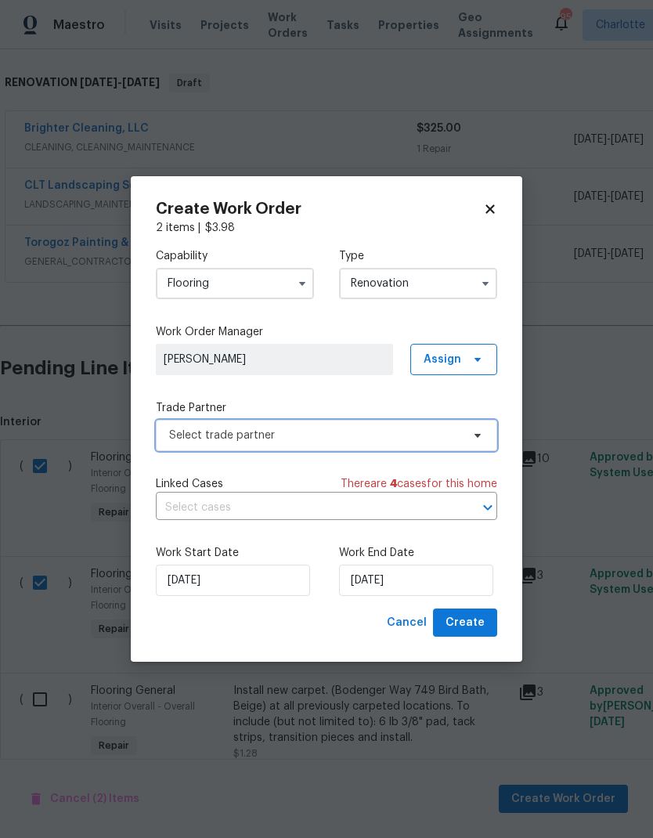
click at [471, 442] on span "Select trade partner" at bounding box center [326, 435] width 341 height 31
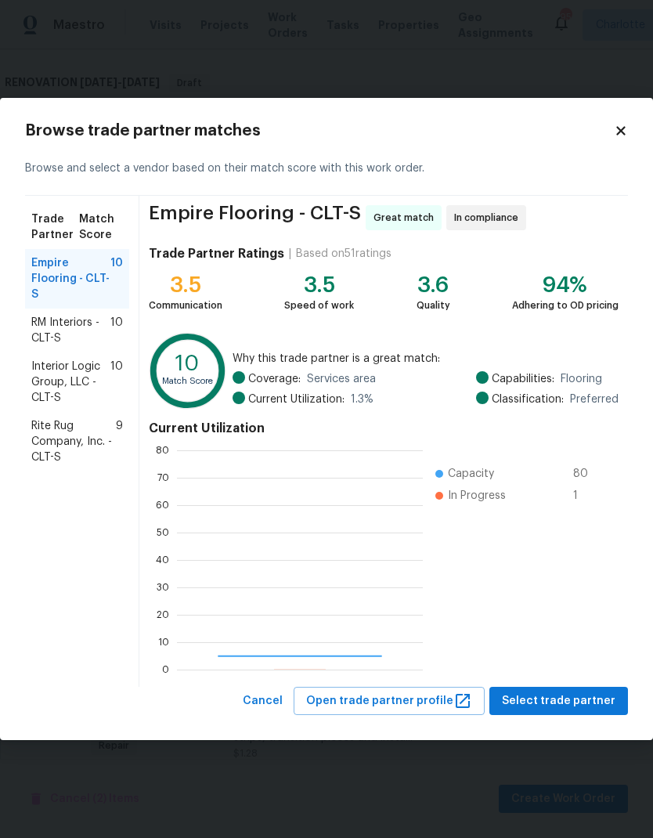
scroll to position [219, 246]
click at [33, 327] on span "RM Interiors - CLT-S" at bounding box center [70, 330] width 79 height 31
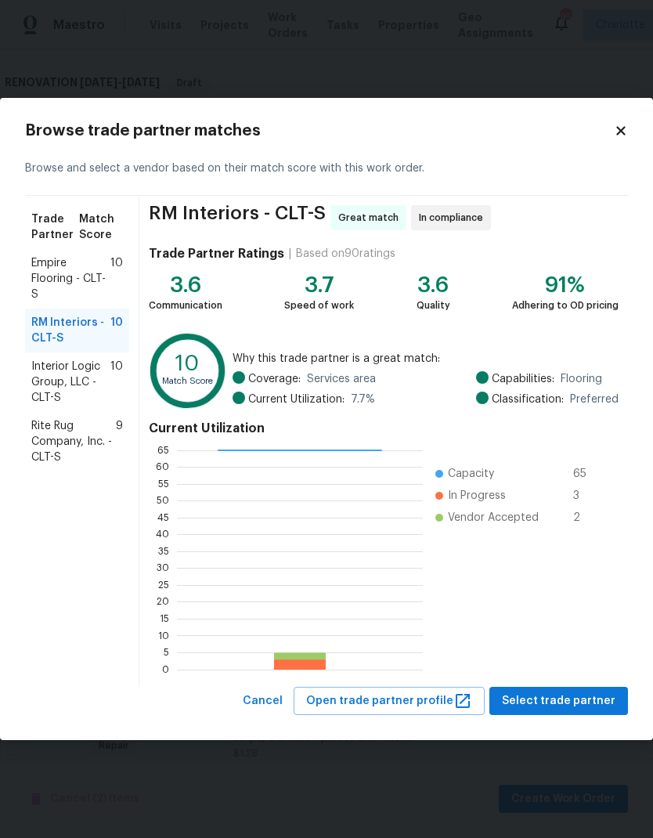
click at [45, 448] on span "Rite Rug Company, Inc. - CLT-S" at bounding box center [73, 441] width 85 height 47
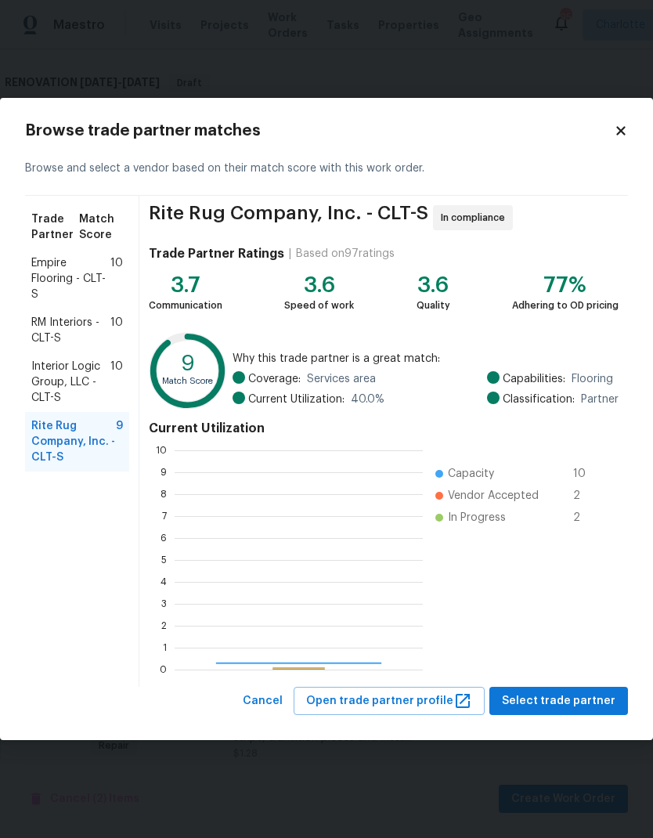
scroll to position [219, 248]
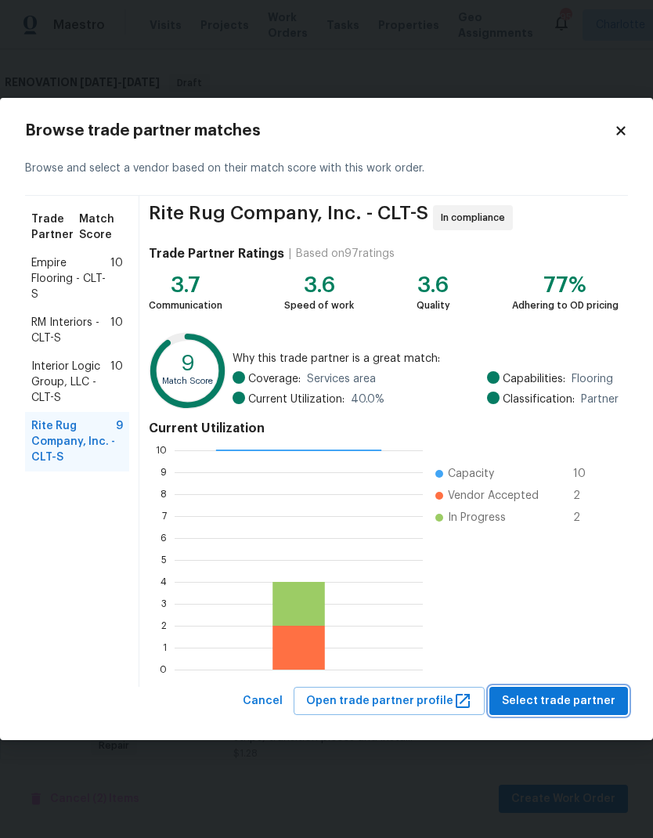
click at [572, 705] on span "Select trade partner" at bounding box center [559, 702] width 114 height 20
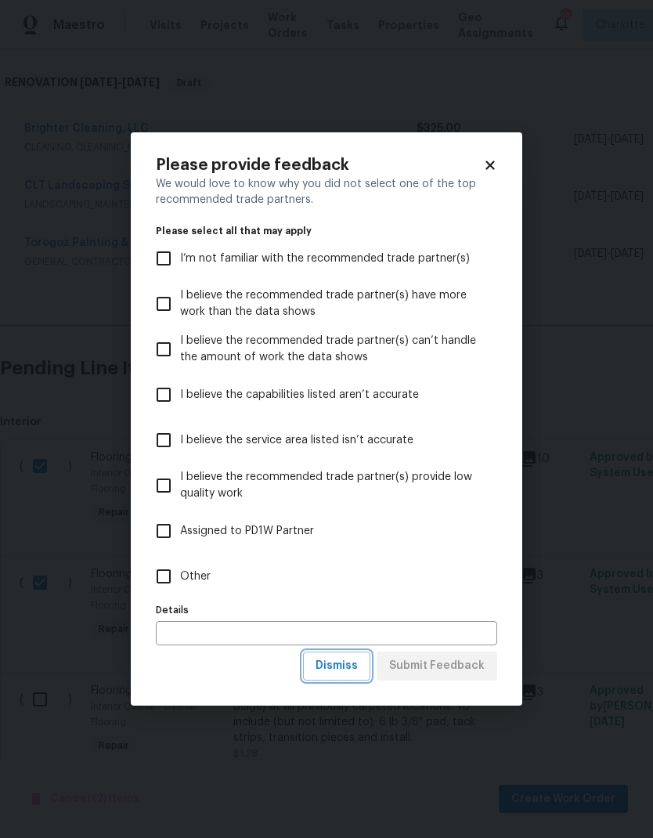
click at [342, 666] on span "Dismiss" at bounding box center [337, 666] width 42 height 20
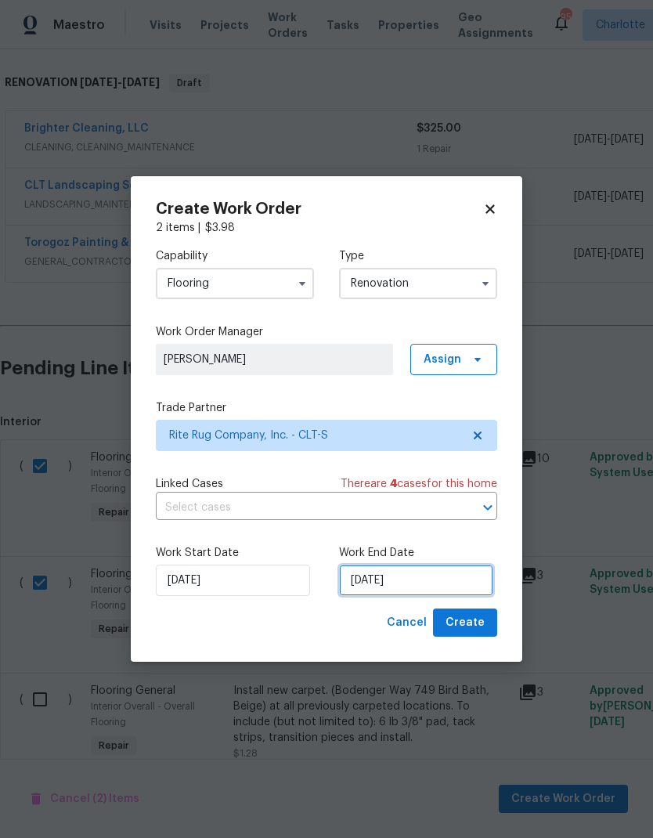
click at [437, 579] on input "[DATE]" at bounding box center [416, 580] width 154 height 31
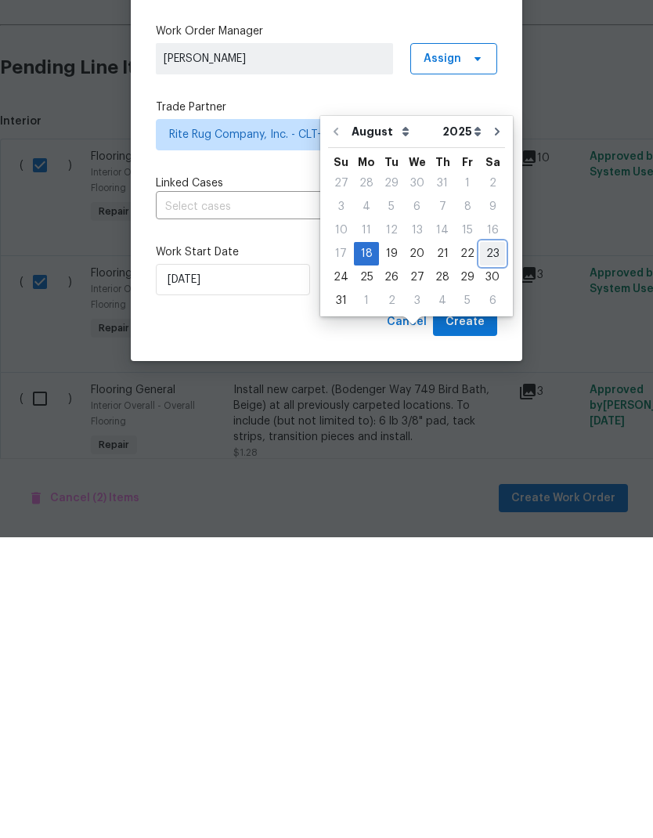
click at [481, 544] on div "23" at bounding box center [492, 555] width 25 height 22
type input "[DATE]"
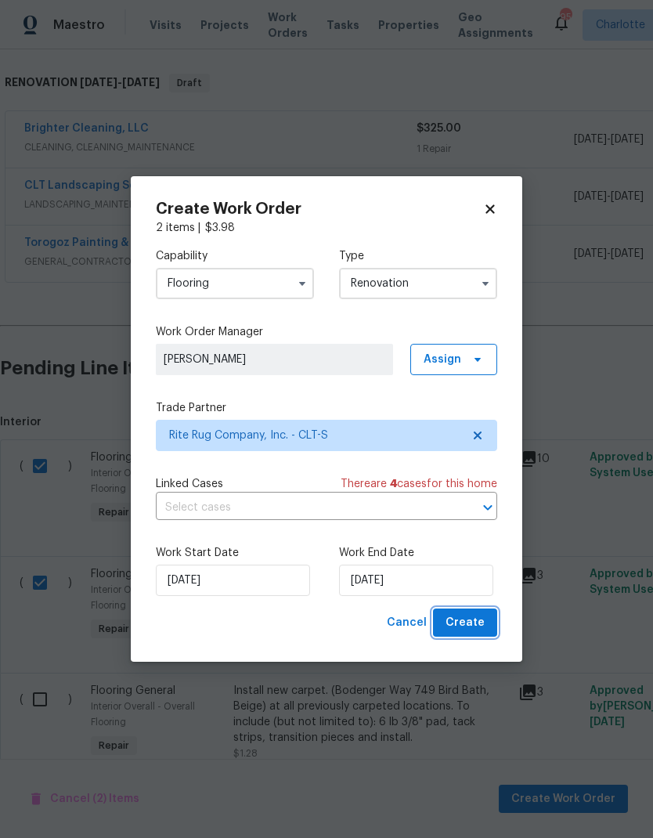
click at [466, 625] on span "Create" at bounding box center [465, 623] width 39 height 20
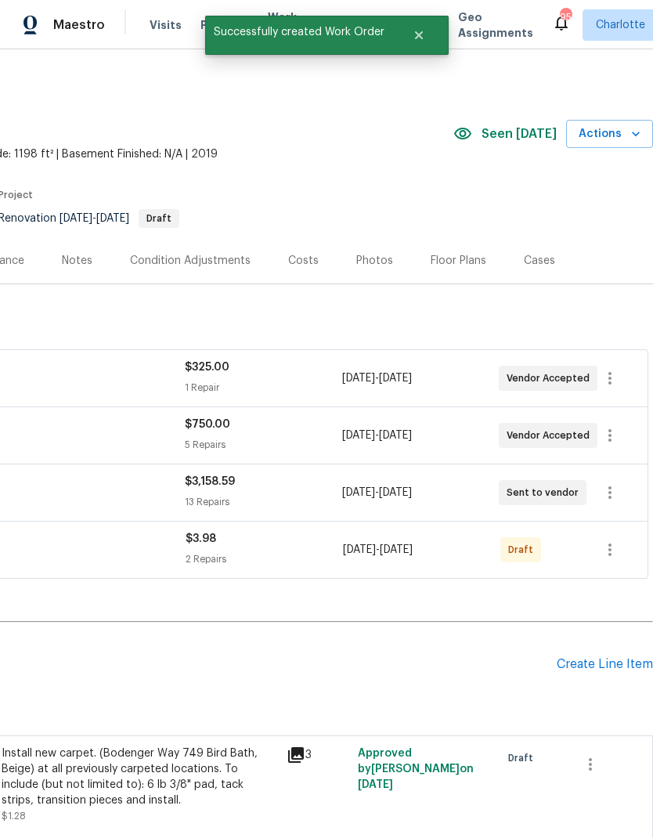
scroll to position [0, 232]
click at [614, 551] on icon "button" at bounding box center [610, 549] width 19 height 19
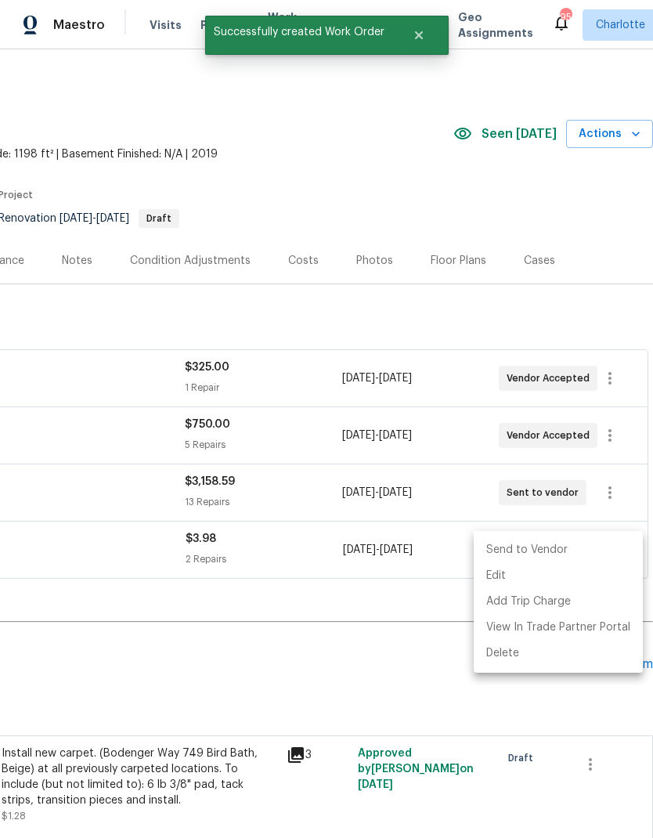
click at [572, 551] on li "Send to Vendor" at bounding box center [558, 550] width 169 height 26
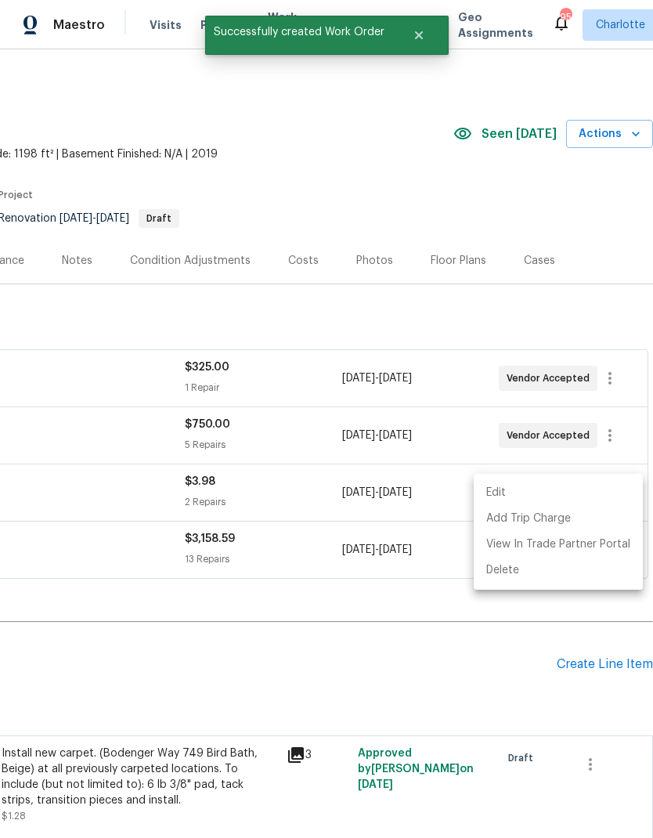
click at [497, 686] on div at bounding box center [326, 419] width 653 height 838
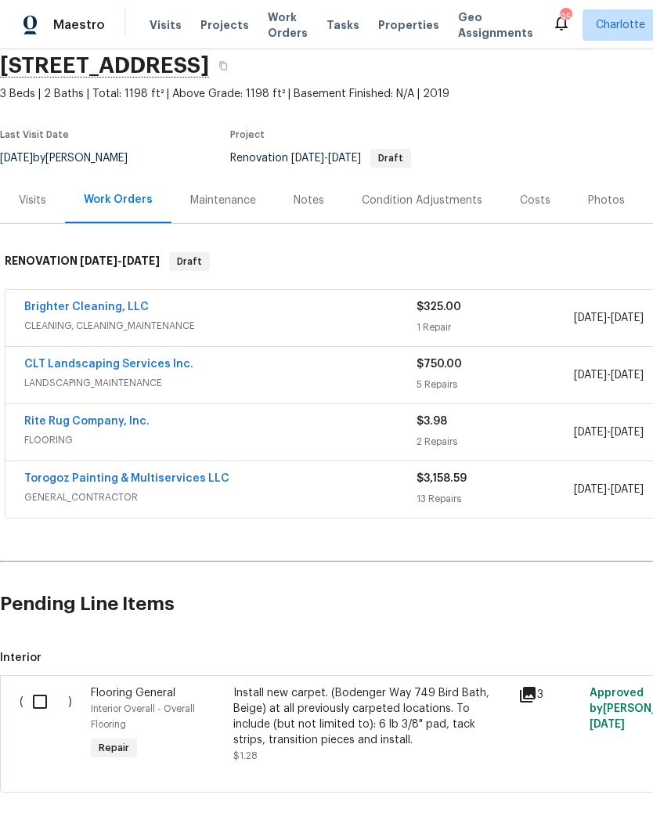
scroll to position [60, 0]
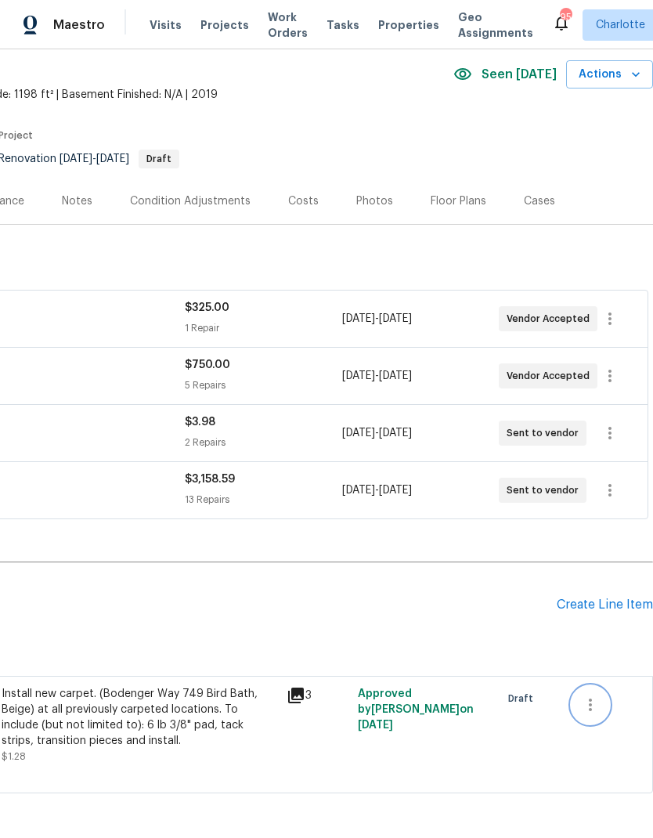
click at [593, 706] on icon "button" at bounding box center [590, 704] width 19 height 19
click at [600, 705] on li "Cancel" at bounding box center [602, 705] width 60 height 26
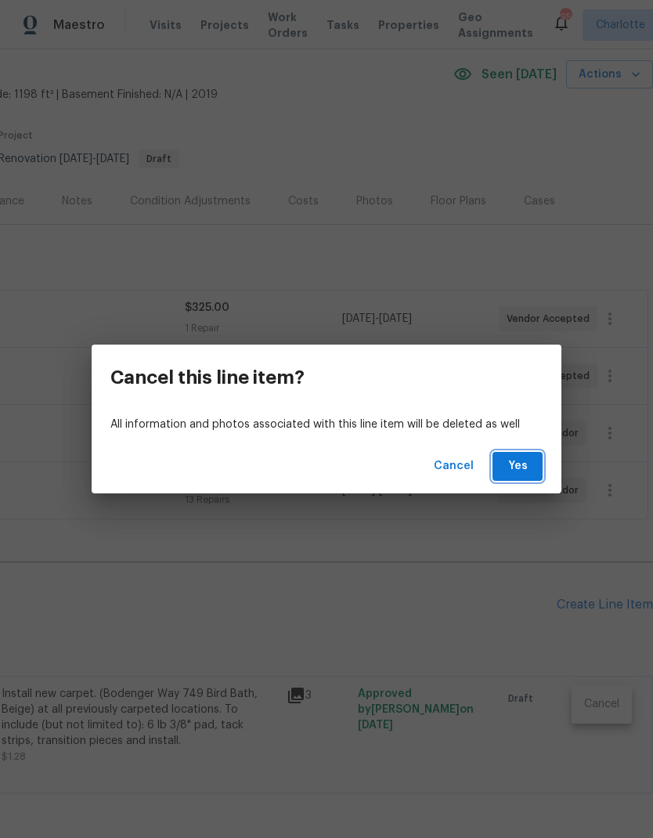
click at [522, 463] on span "Yes" at bounding box center [517, 467] width 25 height 20
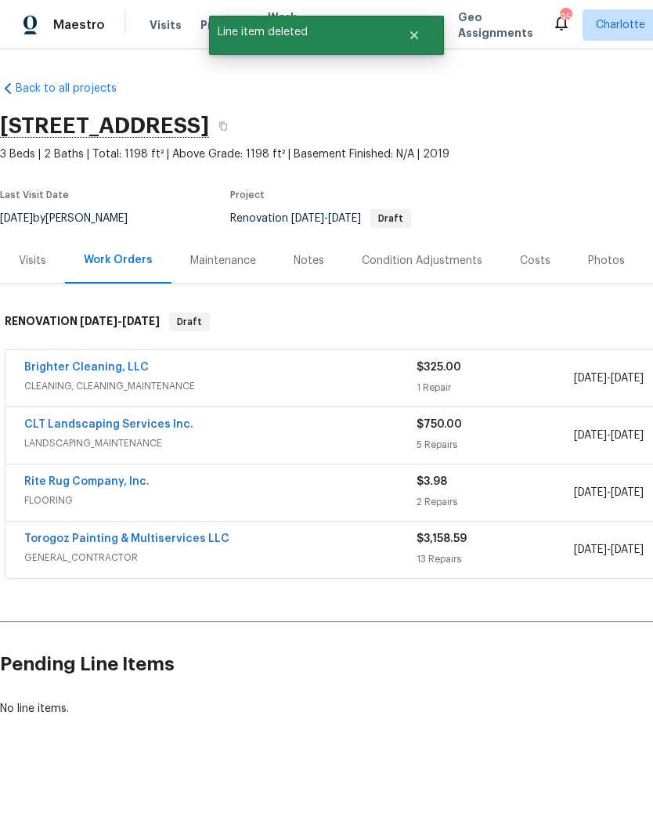
scroll to position [0, 0]
click at [55, 370] on link "Brighter Cleaning, LLC" at bounding box center [86, 367] width 125 height 11
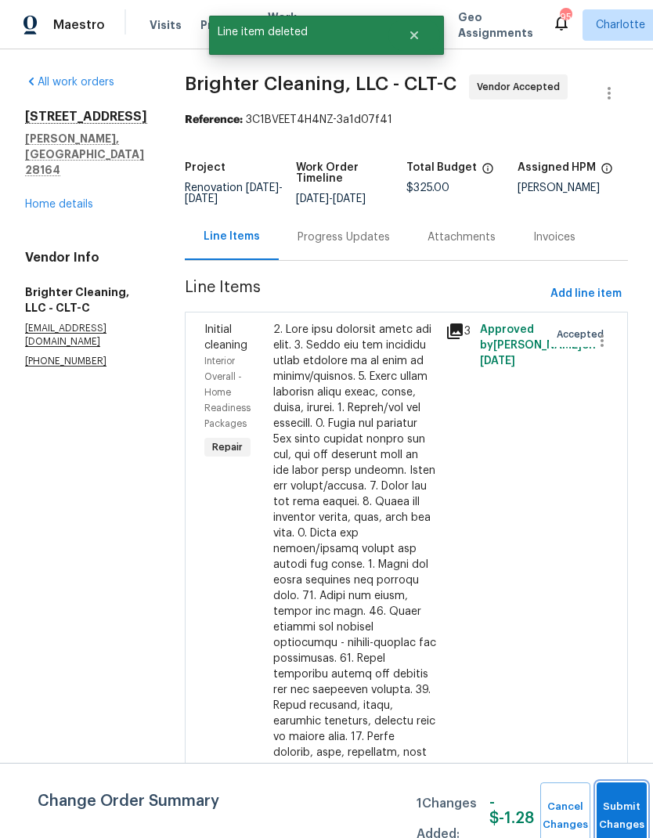
click at [609, 800] on button "Submit Changes" at bounding box center [622, 815] width 50 height 67
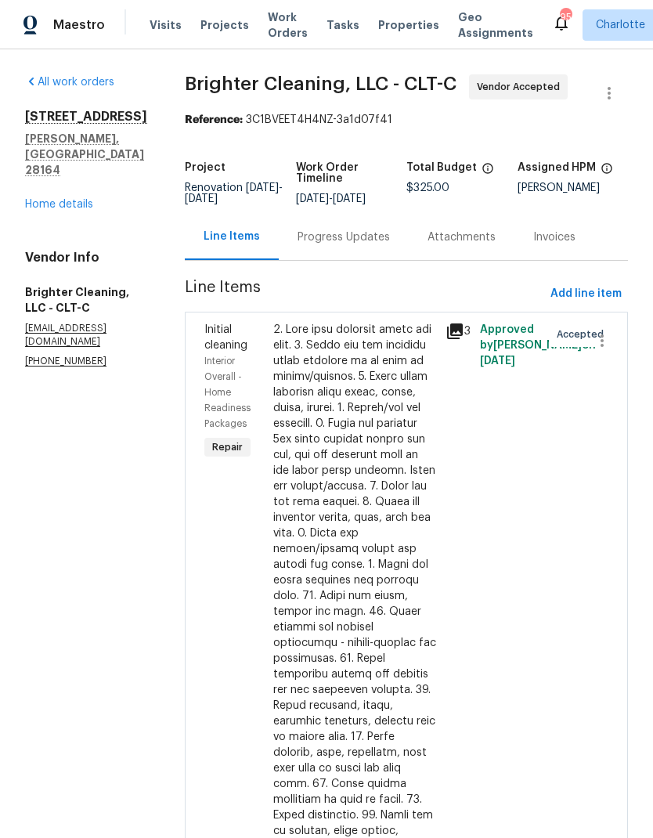
click at [365, 616] on div at bounding box center [354, 713] width 163 height 783
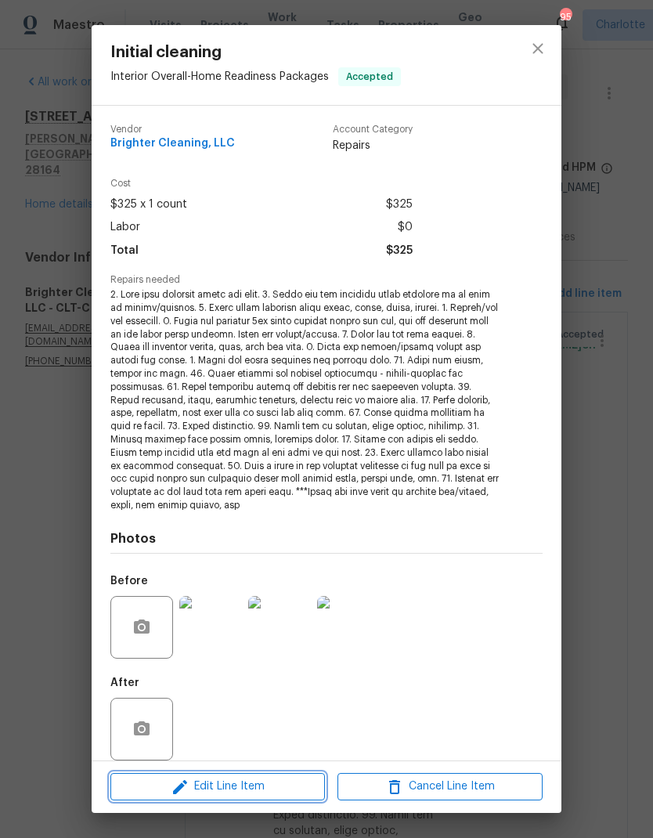
click at [284, 785] on span "Edit Line Item" at bounding box center [217, 787] width 205 height 20
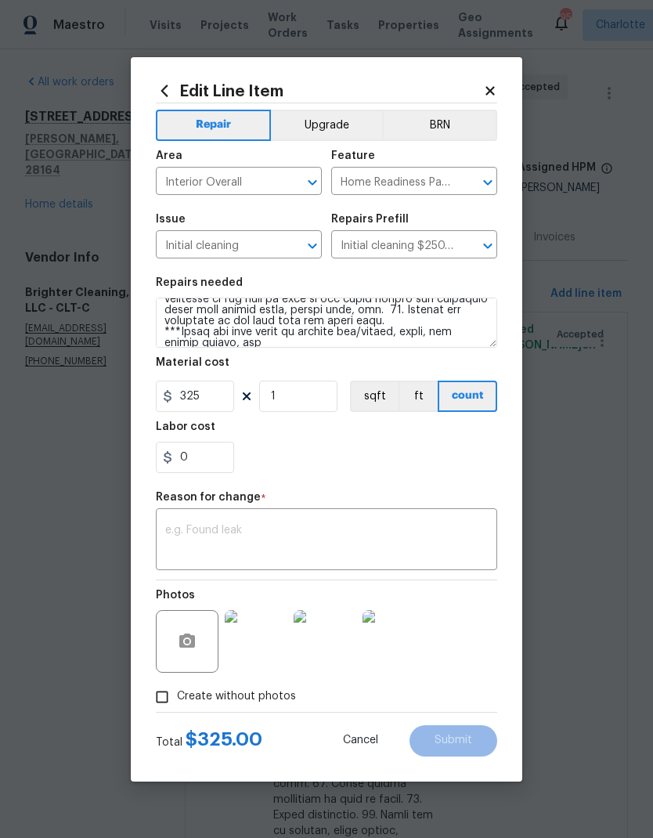
scroll to position [230, 0]
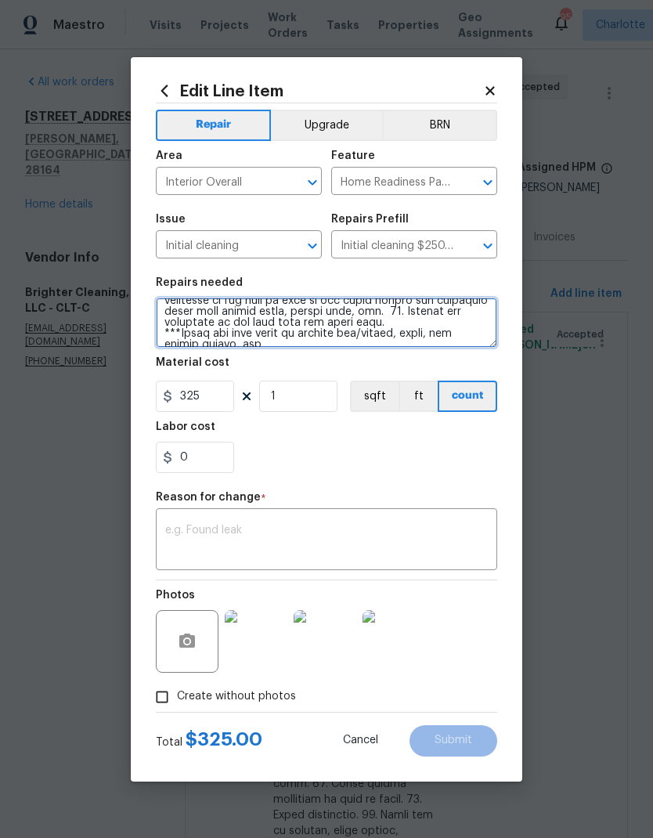
click at [360, 336] on textarea at bounding box center [326, 323] width 341 height 50
type textarea "1. Wipe down exterior doors and trim. 2. Clean out all exterior light fixtures …"
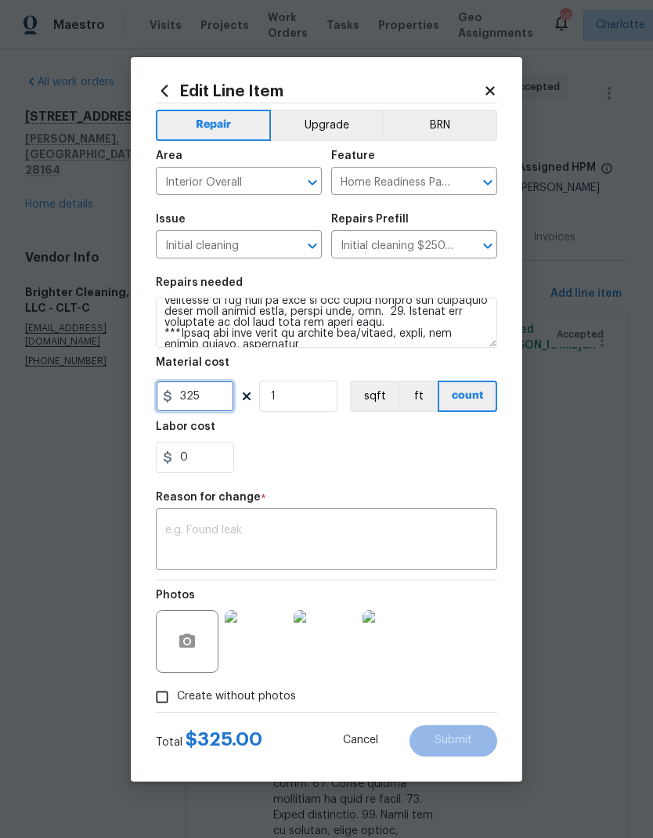
click at [230, 397] on input "325" at bounding box center [195, 396] width 78 height 31
type input "350"
click at [477, 529] on textarea at bounding box center [326, 541] width 323 height 33
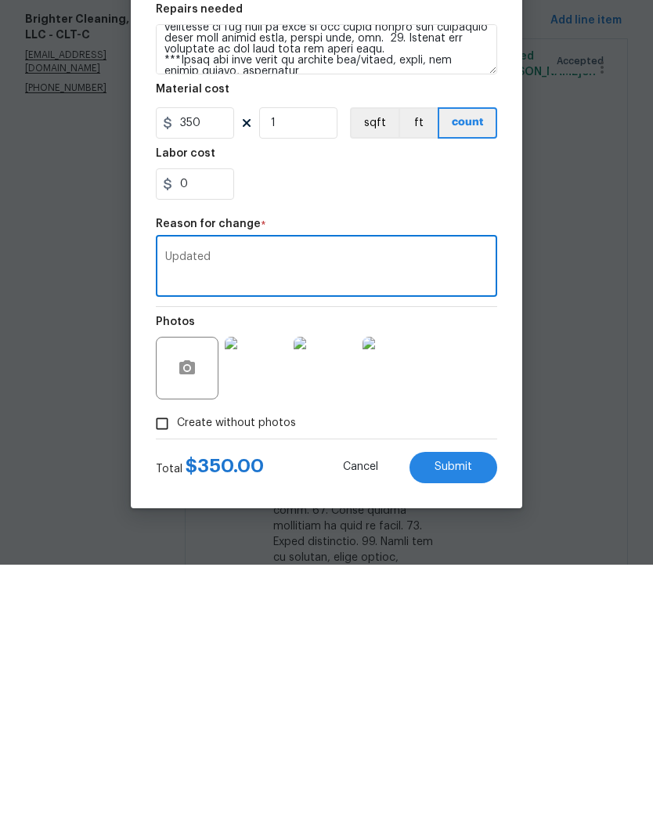
type textarea "Updated"
click at [482, 725] on button "Submit" at bounding box center [454, 740] width 88 height 31
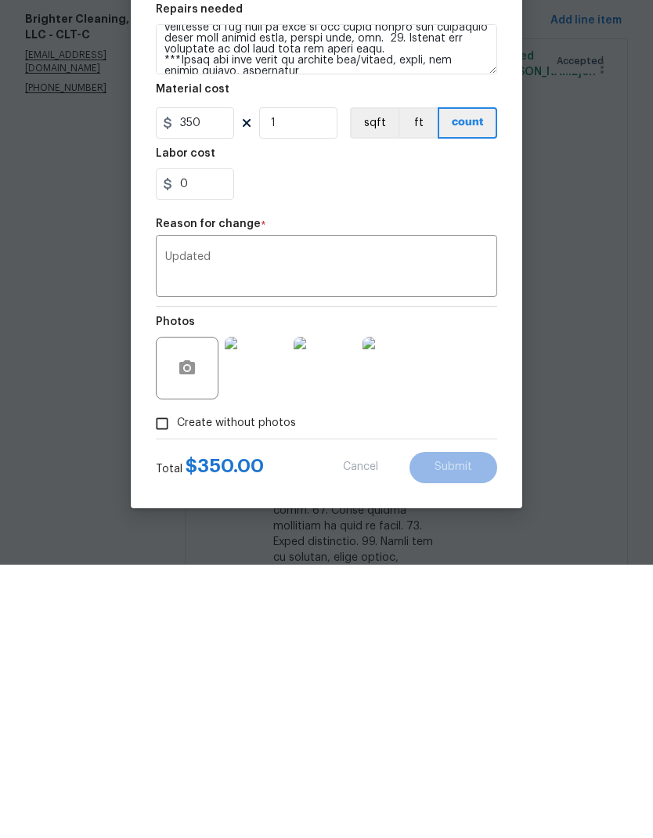
scroll to position [63, 0]
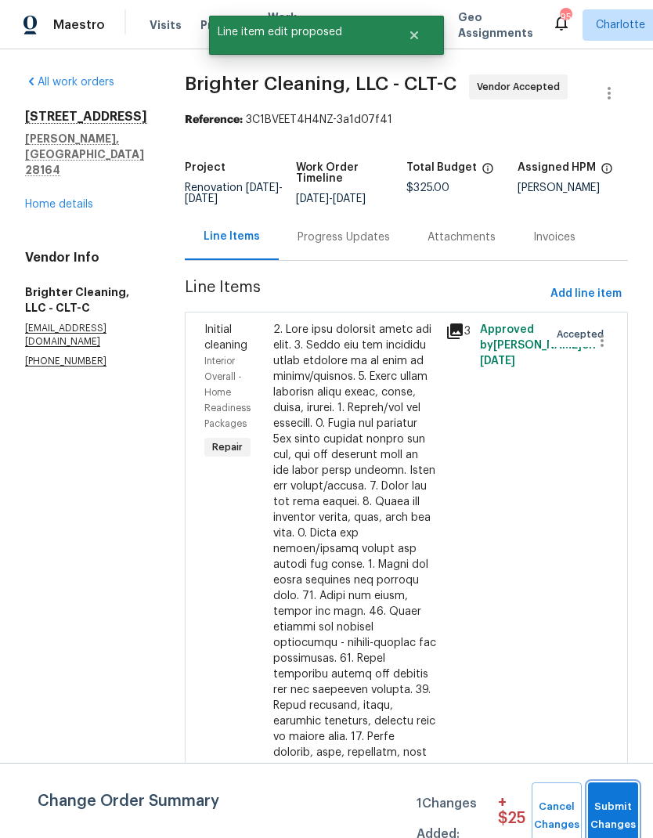
click at [620, 801] on span "Submit Changes" at bounding box center [613, 816] width 34 height 36
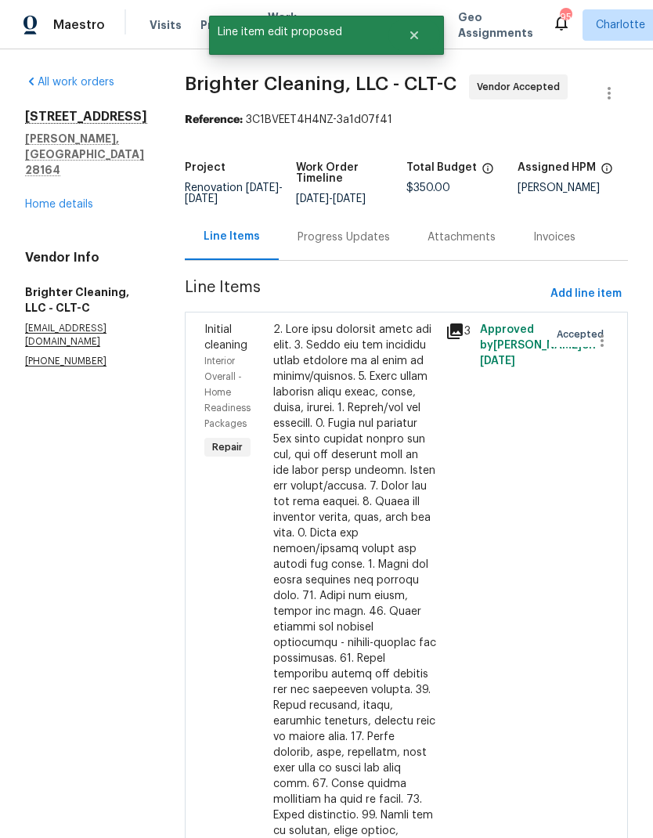
click at [34, 199] on link "Home details" at bounding box center [59, 204] width 68 height 11
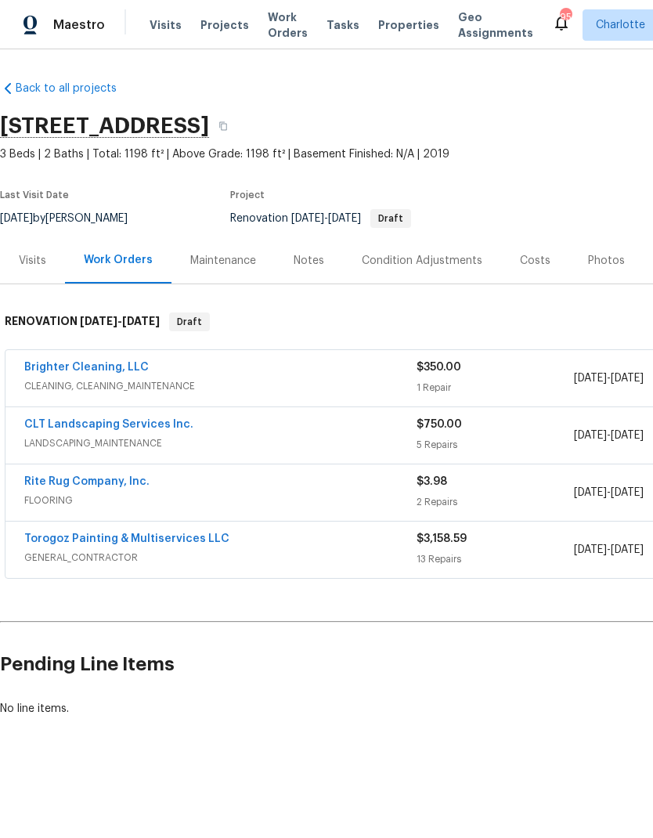
click at [49, 479] on link "Rite Rug Company, Inc." at bounding box center [86, 481] width 125 height 11
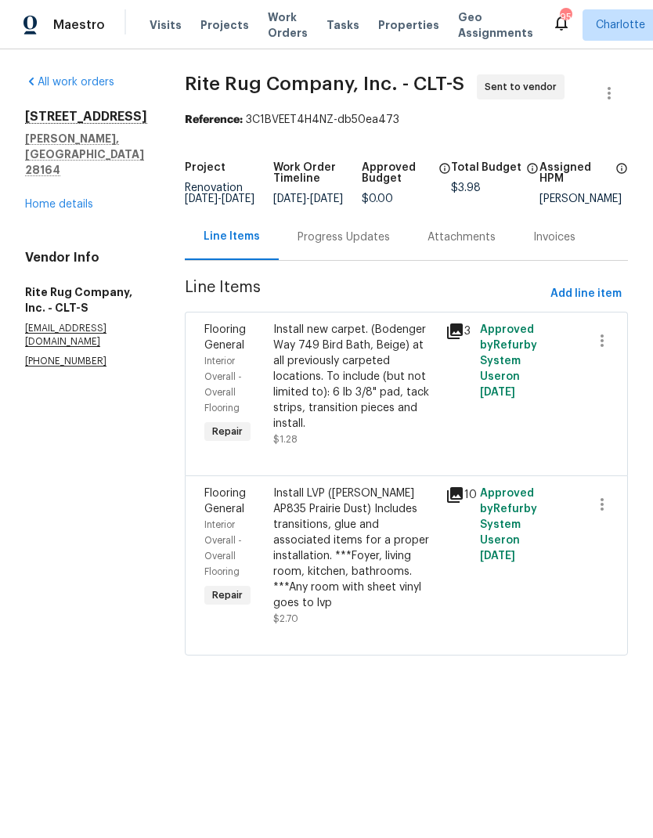
click at [390, 245] on div "Progress Updates" at bounding box center [344, 237] width 92 height 16
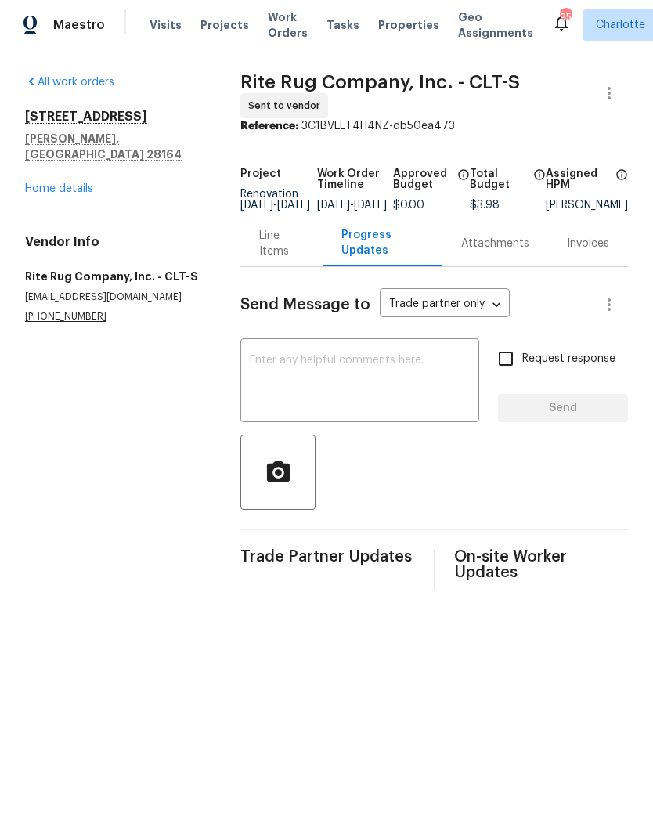
click at [408, 374] on textarea at bounding box center [360, 382] width 220 height 55
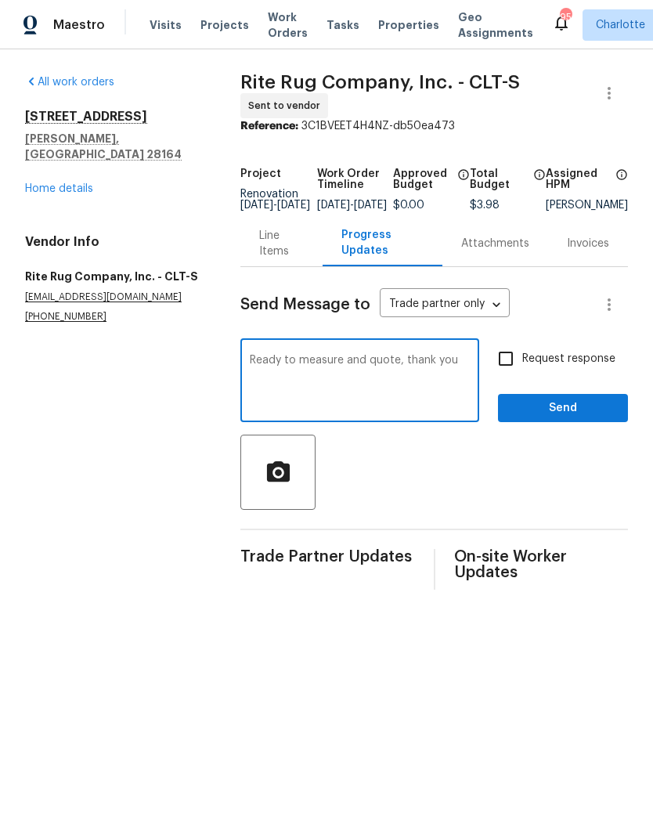
type textarea "Ready to measure and quote, thank you"
click at [515, 373] on input "Request response" at bounding box center [505, 358] width 33 height 33
checkbox input "true"
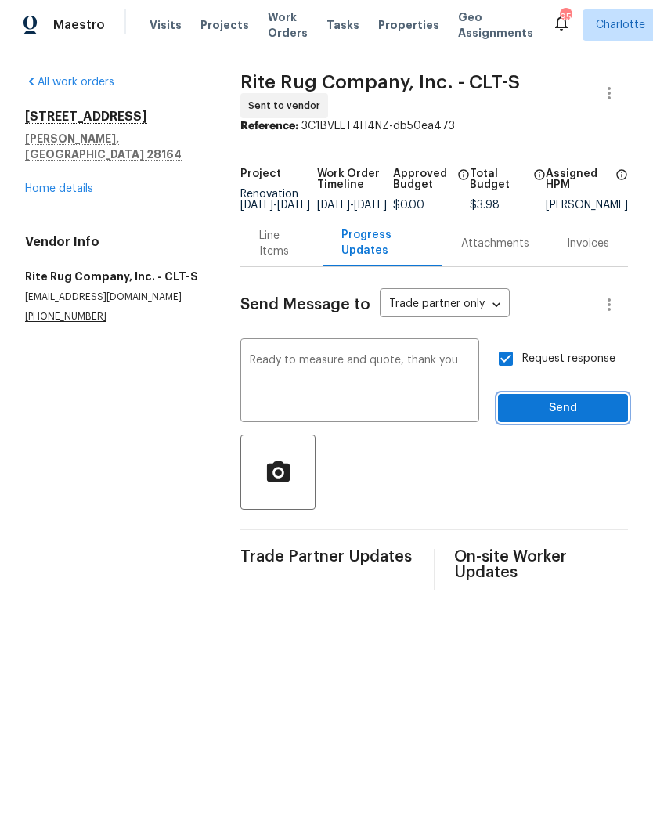
click at [582, 418] on span "Send" at bounding box center [563, 409] width 105 height 20
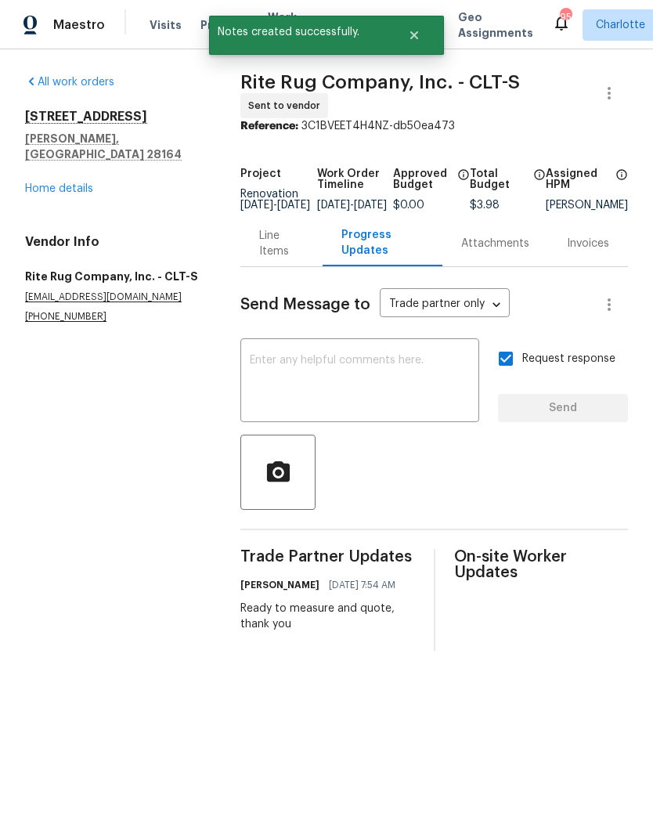
click at [31, 183] on link "Home details" at bounding box center [59, 188] width 68 height 11
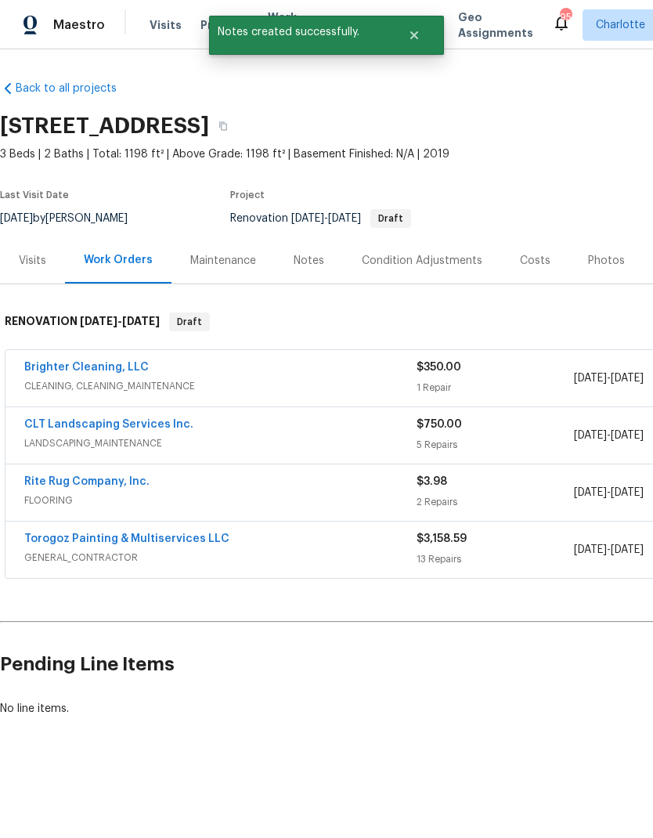
click at [46, 533] on link "Torogoz Painting & Multiservices LLC" at bounding box center [126, 538] width 205 height 11
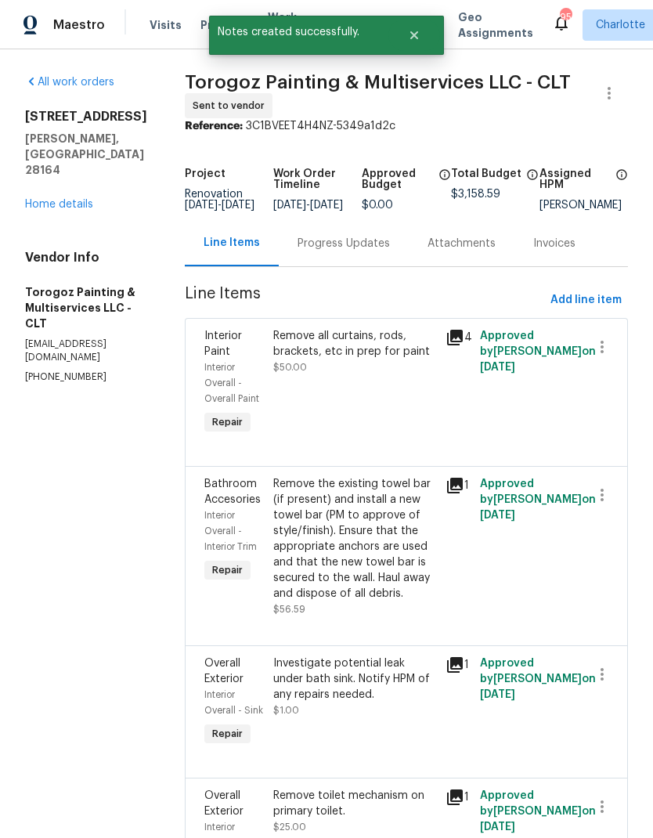
click at [384, 251] on div "Progress Updates" at bounding box center [344, 244] width 92 height 16
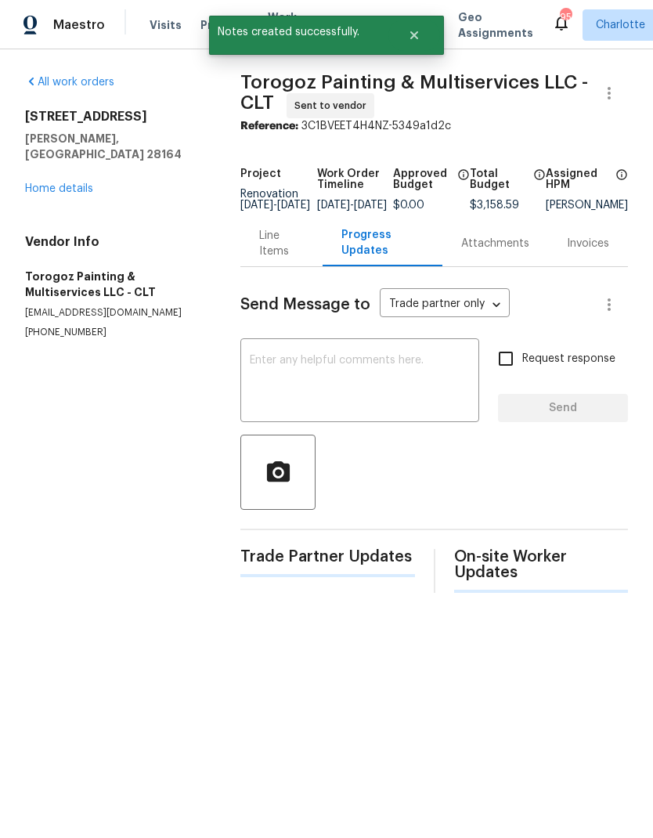
click at [422, 369] on textarea at bounding box center [360, 382] width 220 height 55
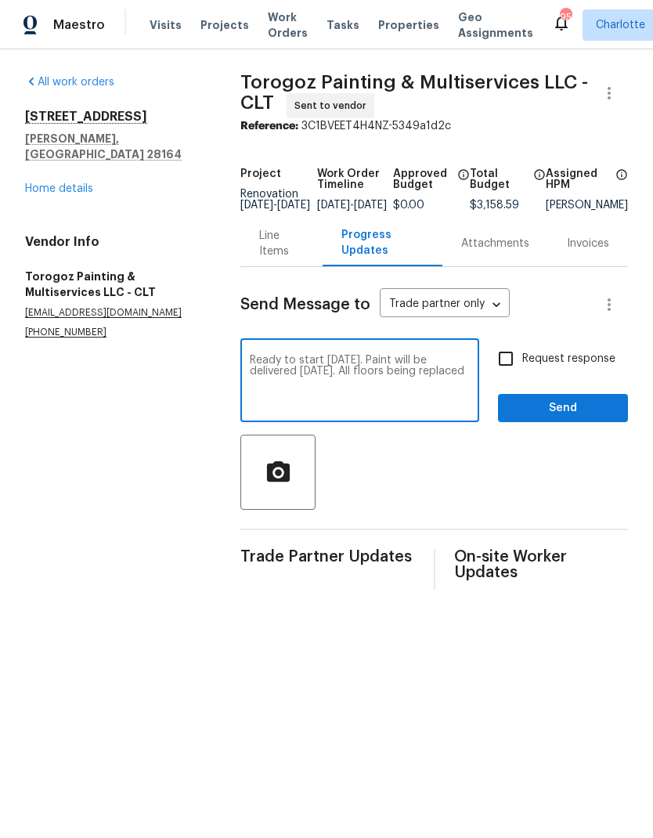
type textarea "Ready to start [DATE]. Paint will be delivered [DATE]. All floors being replaced"
click at [511, 370] on input "Request response" at bounding box center [505, 358] width 33 height 33
checkbox input "true"
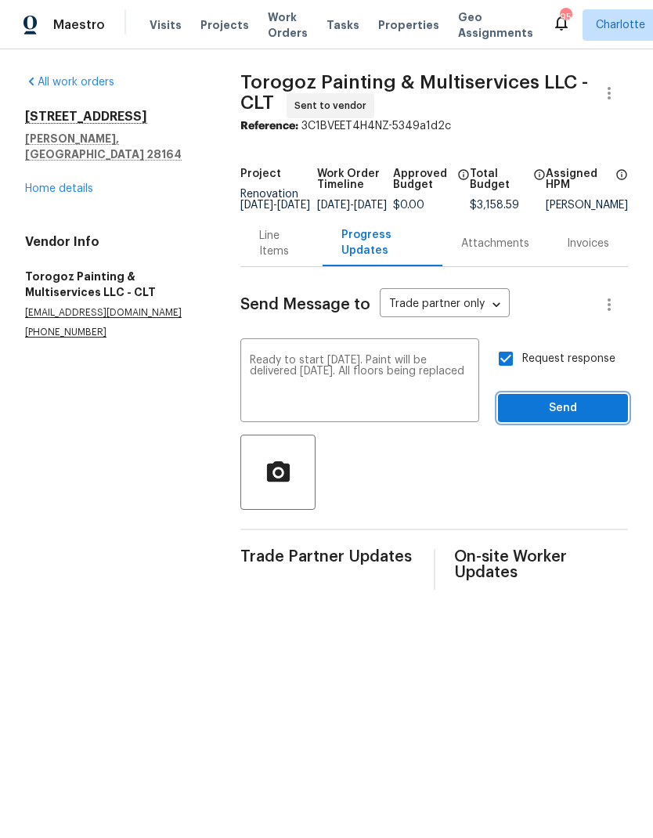
click at [577, 418] on span "Send" at bounding box center [563, 409] width 105 height 20
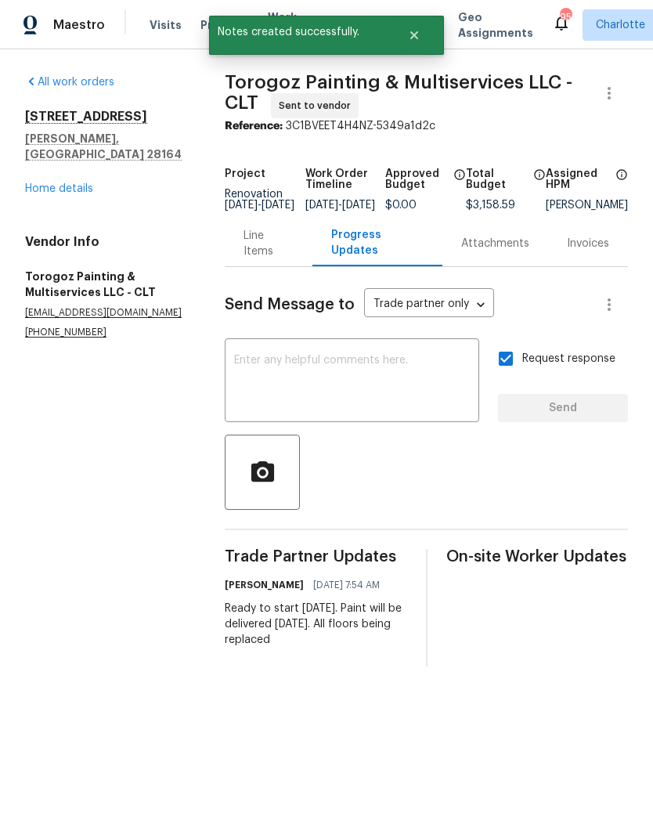
click at [43, 183] on link "Home details" at bounding box center [59, 188] width 68 height 11
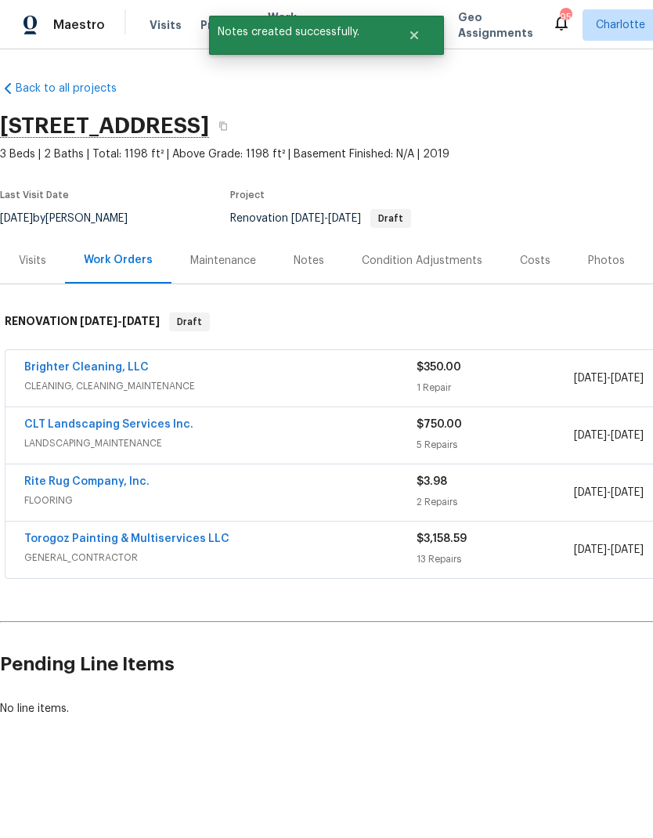
click at [26, 424] on link "CLT Landscaping Services Inc." at bounding box center [108, 424] width 169 height 11
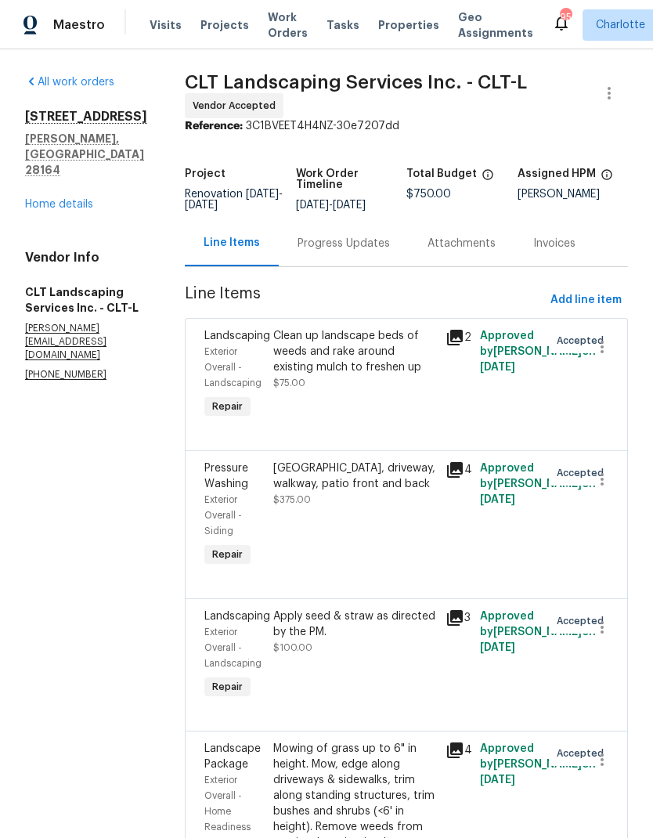
click at [373, 251] on div "Progress Updates" at bounding box center [344, 244] width 92 height 16
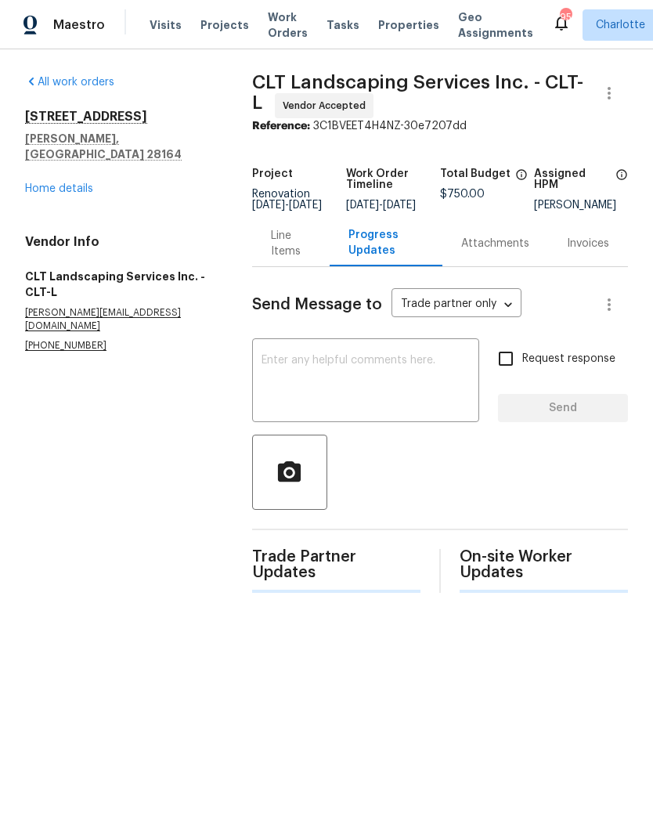
click at [393, 370] on textarea at bounding box center [366, 382] width 208 height 55
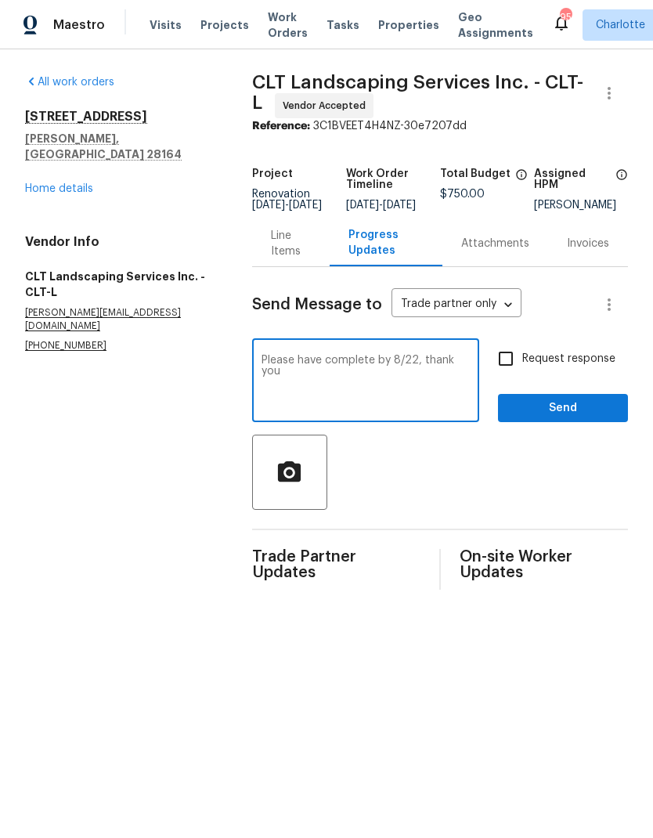
type textarea "Please have complete by 8/22, thank you"
click at [503, 367] on input "Request response" at bounding box center [505, 358] width 33 height 33
checkbox input "true"
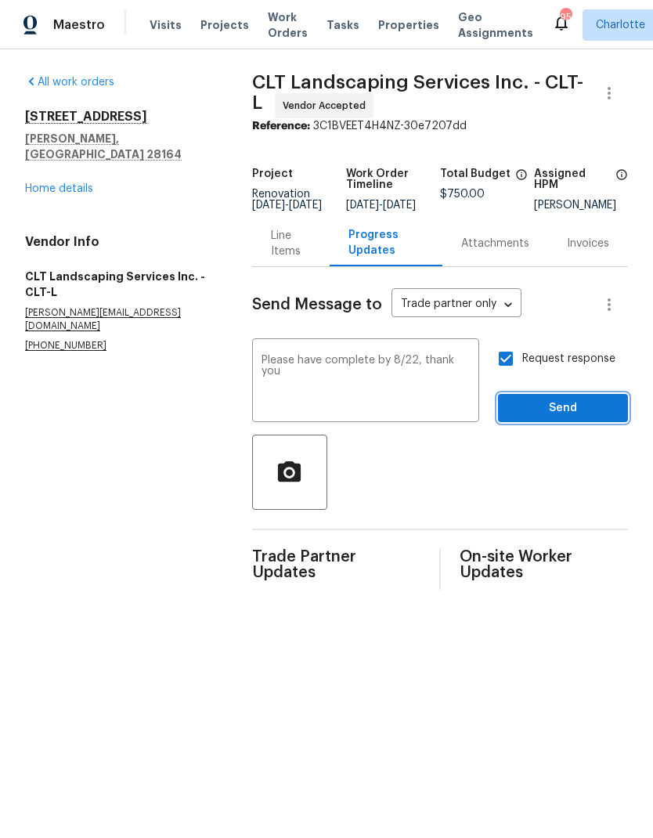
click at [573, 418] on span "Send" at bounding box center [563, 409] width 105 height 20
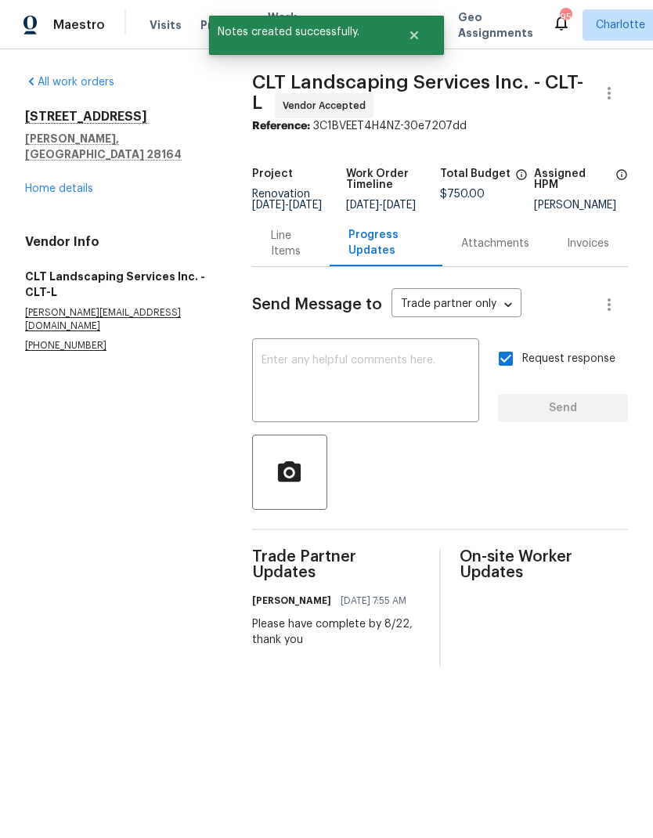
click at [29, 183] on link "Home details" at bounding box center [59, 188] width 68 height 11
